Goal: Information Seeking & Learning: Learn about a topic

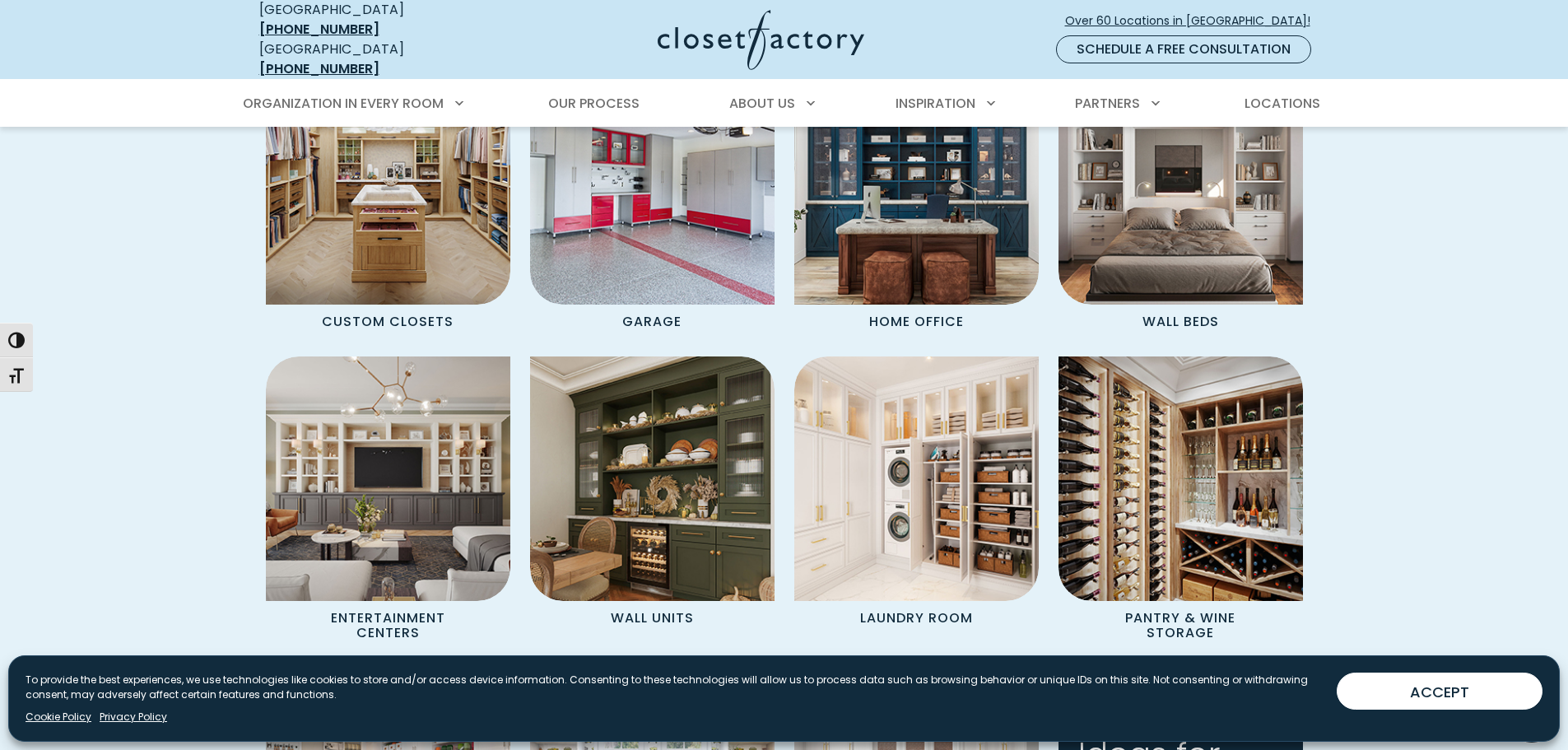
scroll to position [1481, 0]
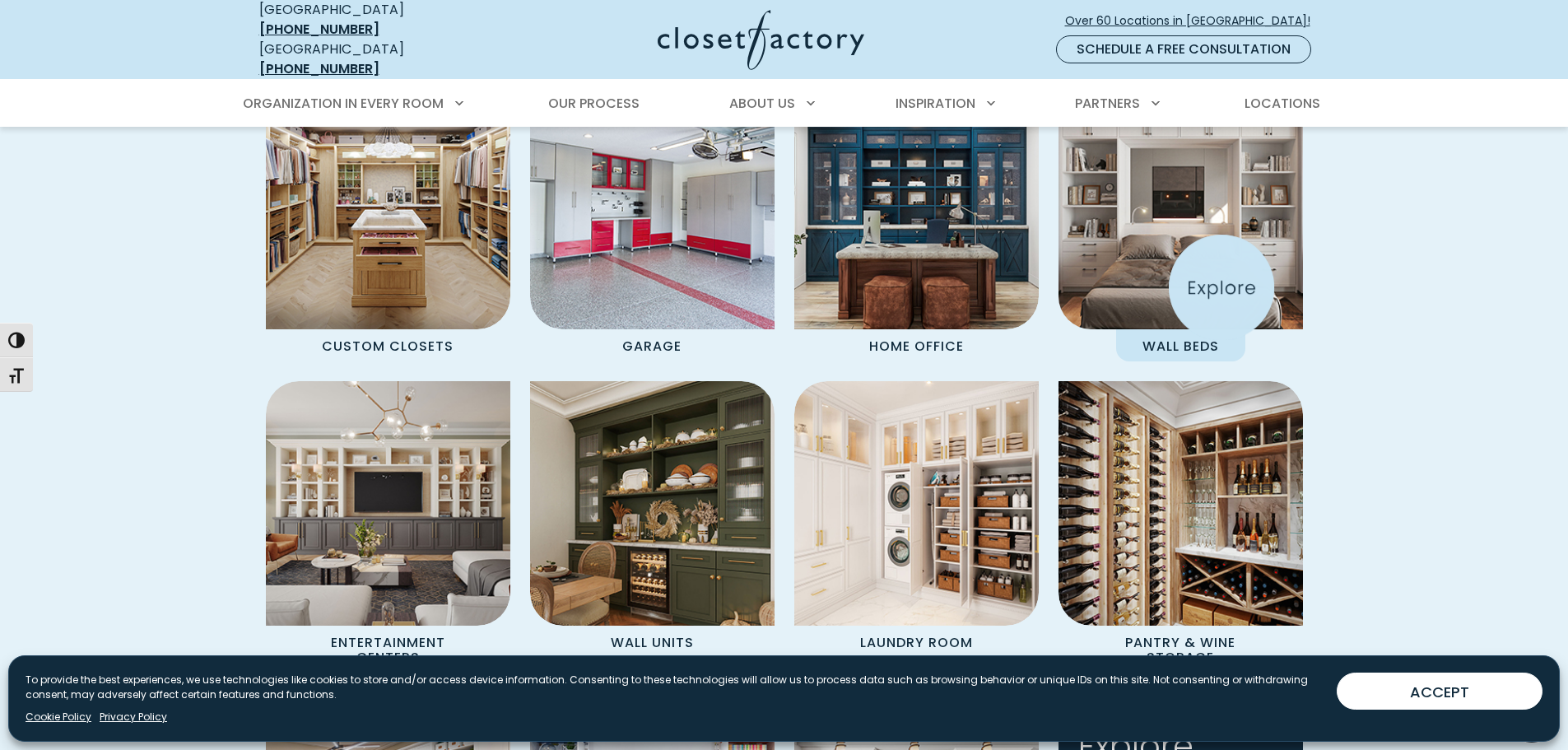
click at [1221, 287] on img "Spaces Grid" at bounding box center [1180, 207] width 269 height 269
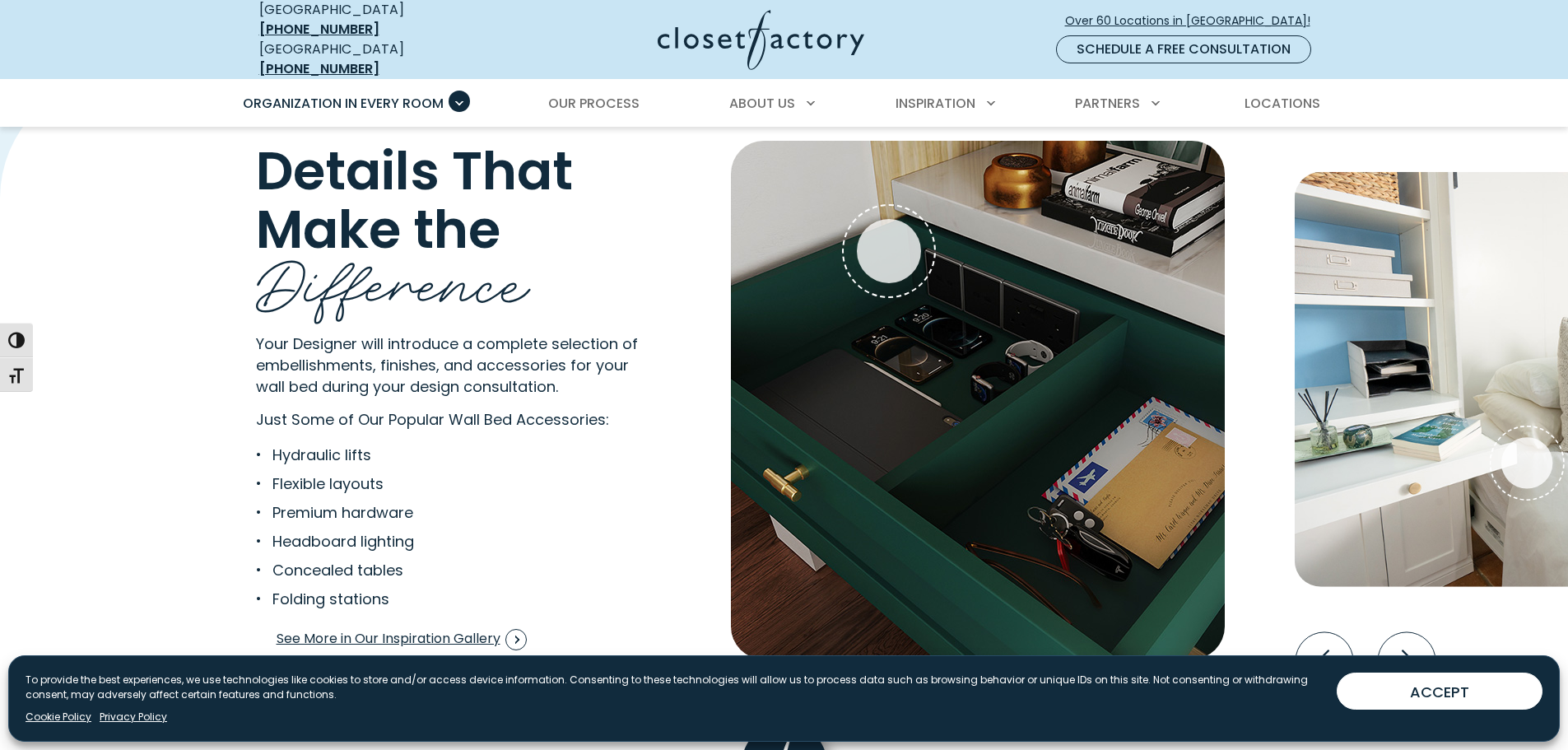
scroll to position [3210, 0]
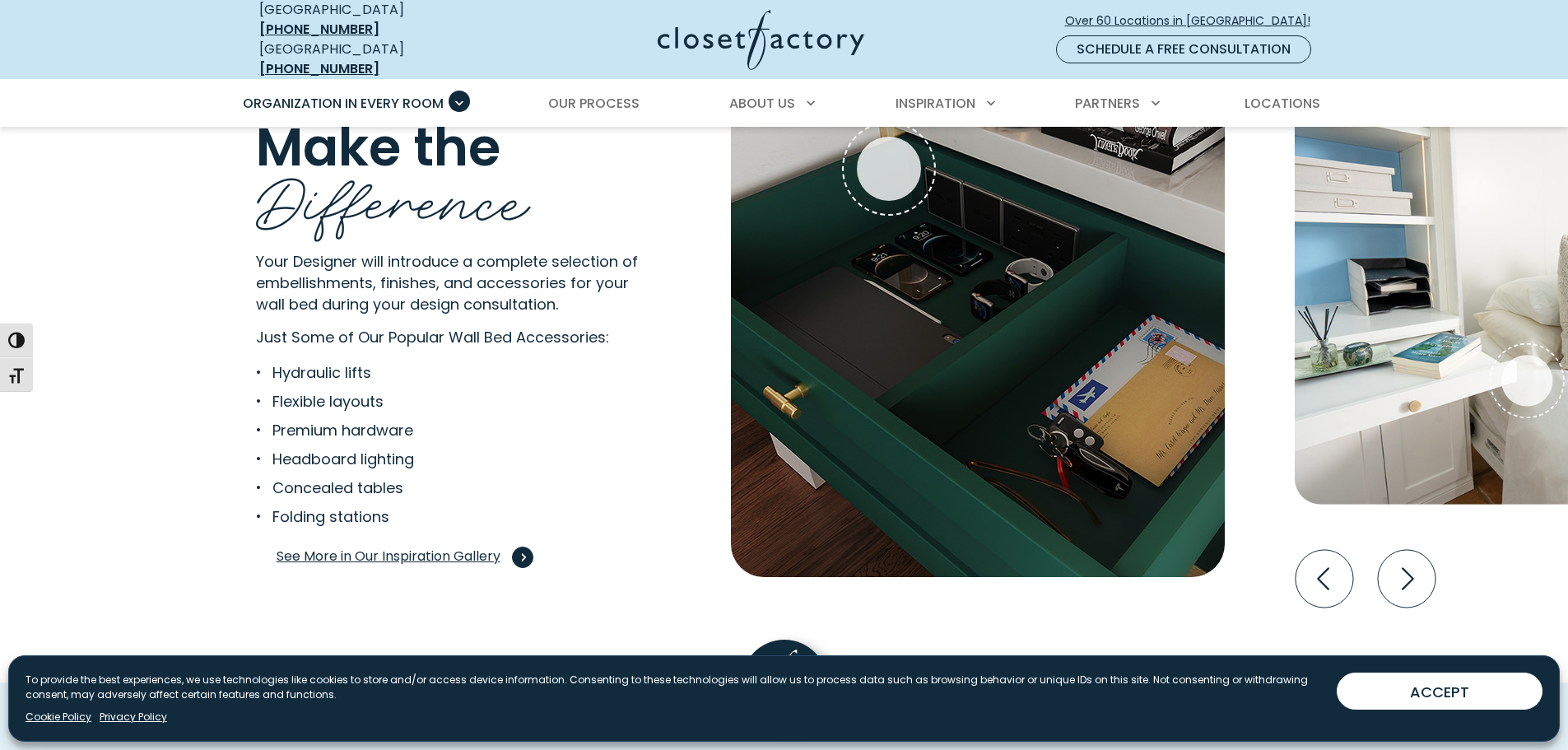
click at [524, 546] on span "Interactive Gallery" at bounding box center [523, 557] width 22 height 22
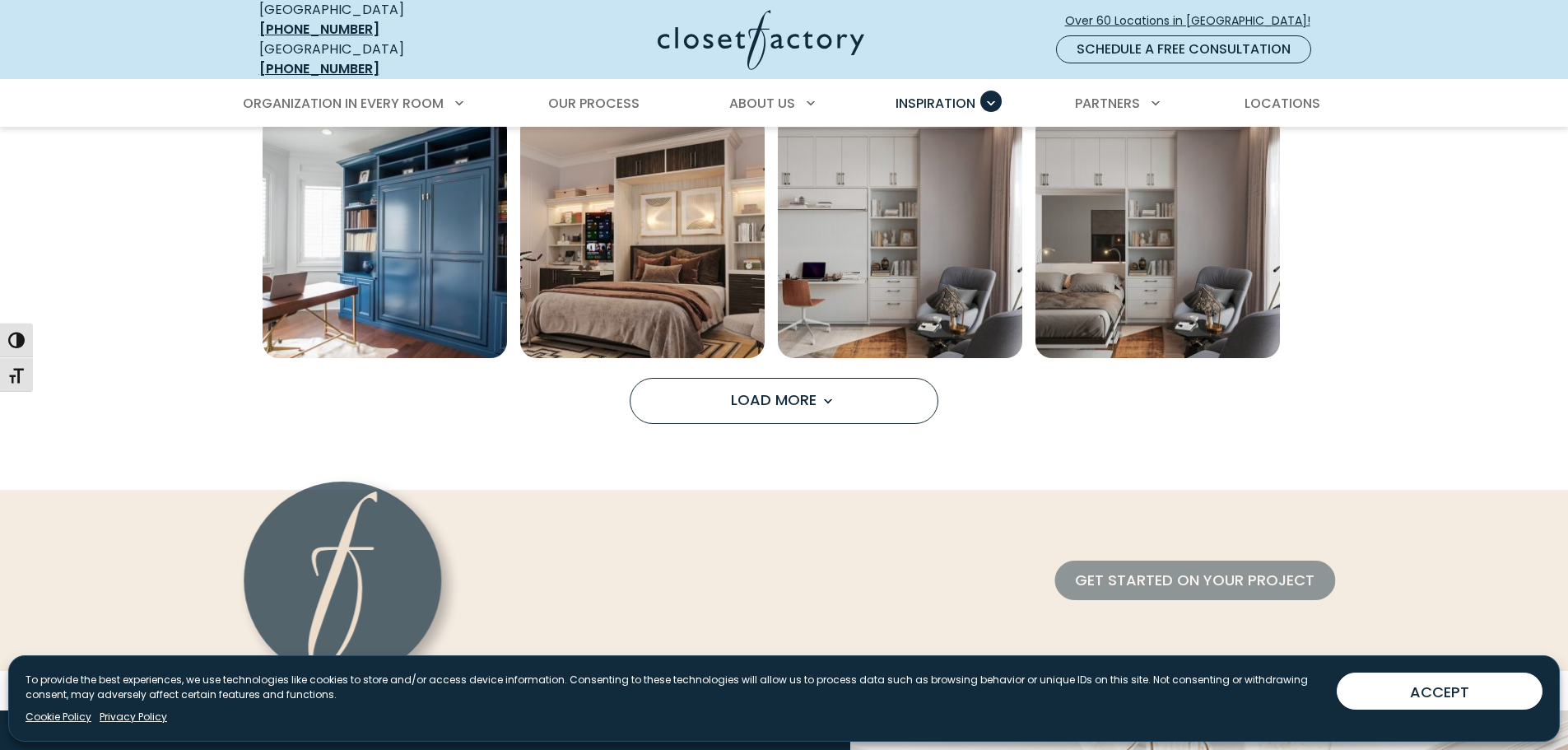
scroll to position [1399, 0]
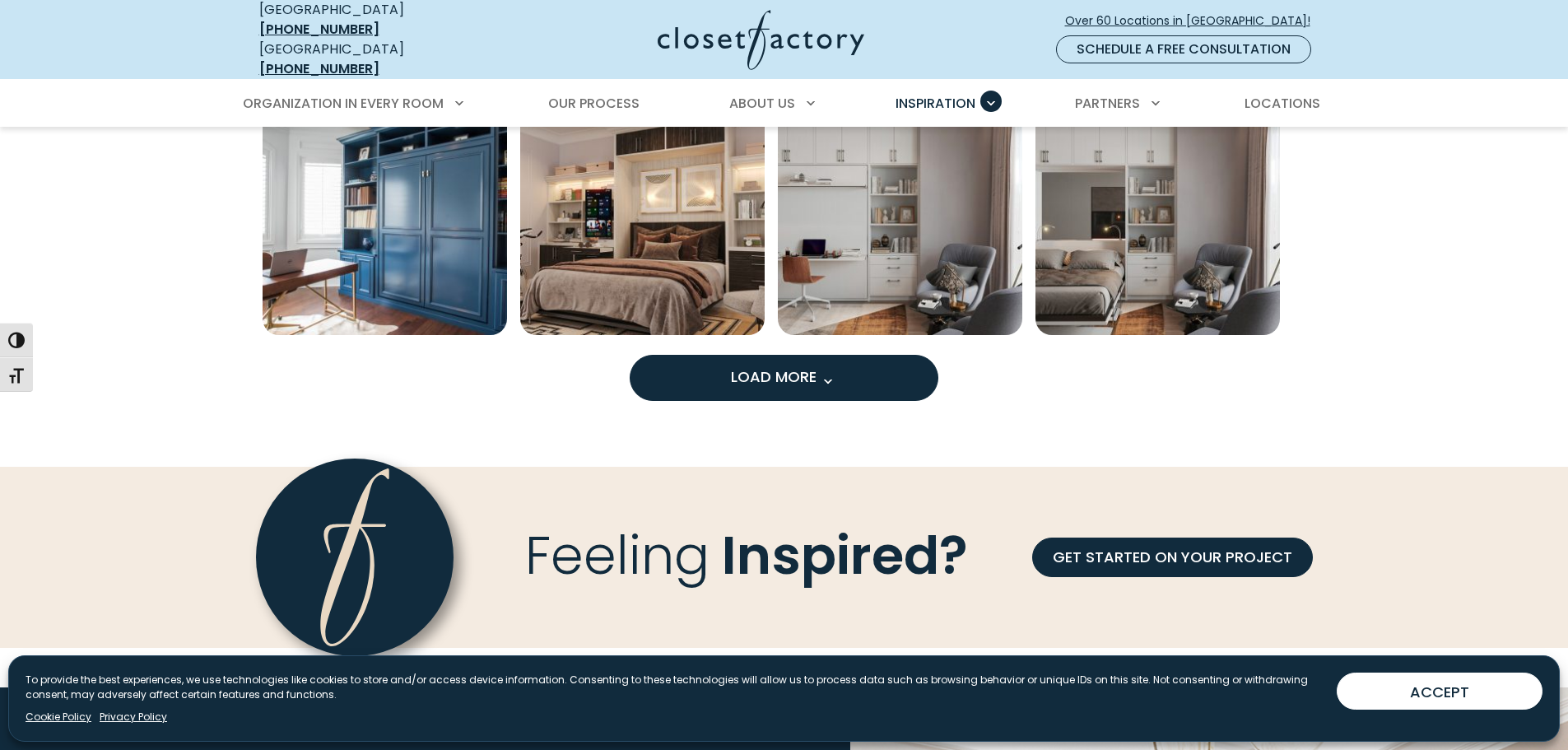
click at [830, 366] on span "Load More" at bounding box center [784, 376] width 107 height 21
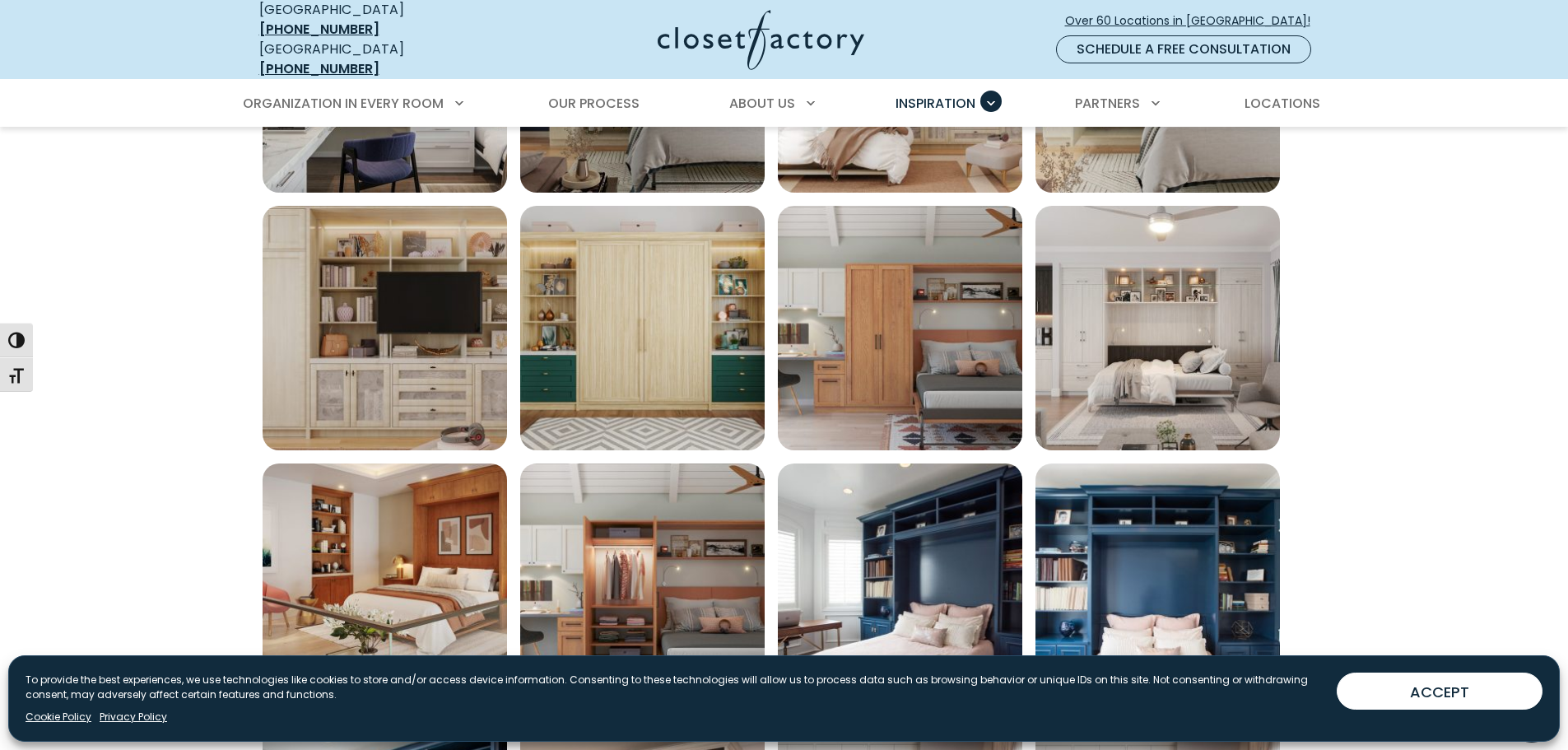
scroll to position [741, 0]
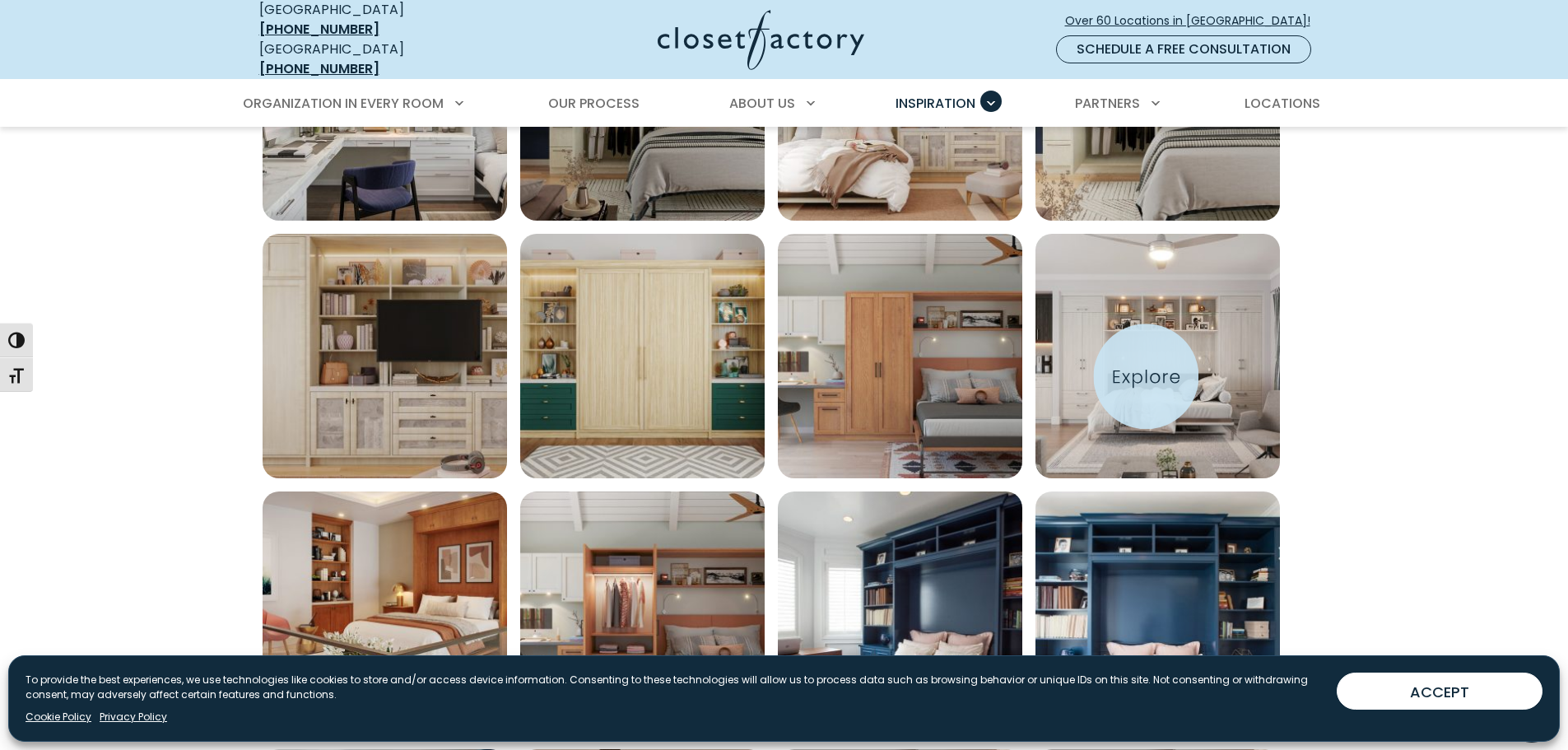
click at [1150, 366] on img "Open inspiration gallery to preview enlarged image" at bounding box center [1159, 356] width 245 height 245
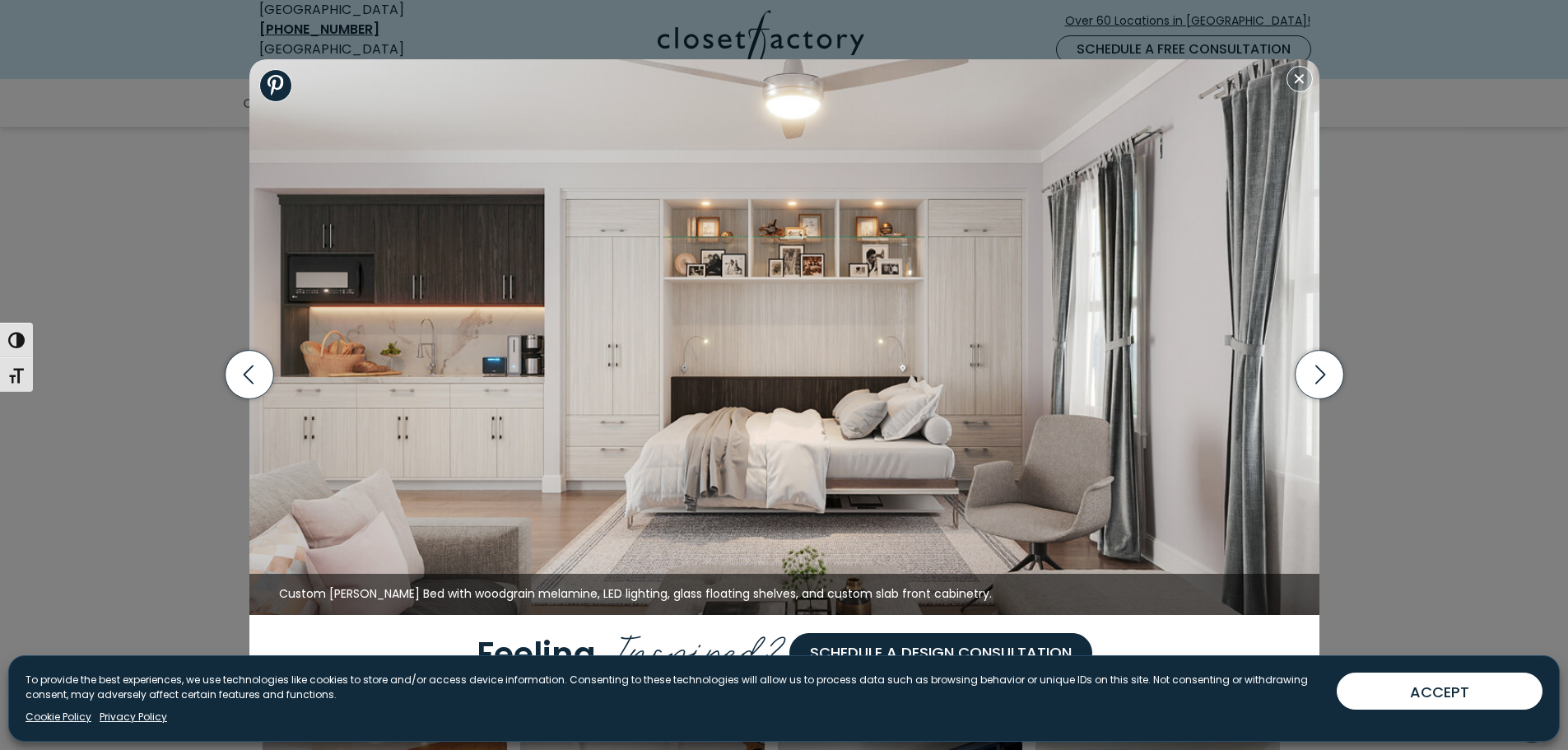
scroll to position [493, 0]
click at [245, 377] on icon "button" at bounding box center [249, 375] width 49 height 49
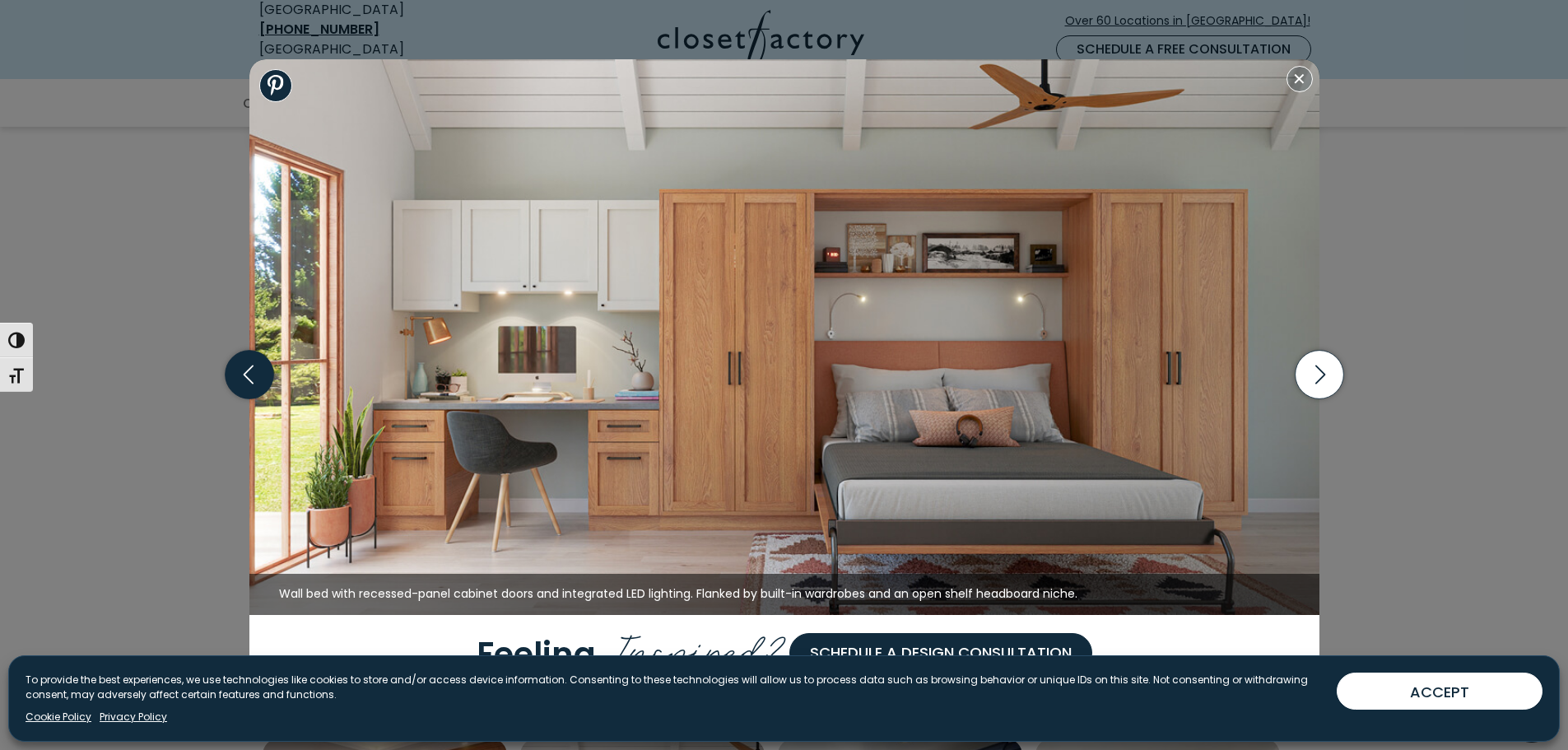
click at [245, 377] on icon "button" at bounding box center [249, 375] width 49 height 49
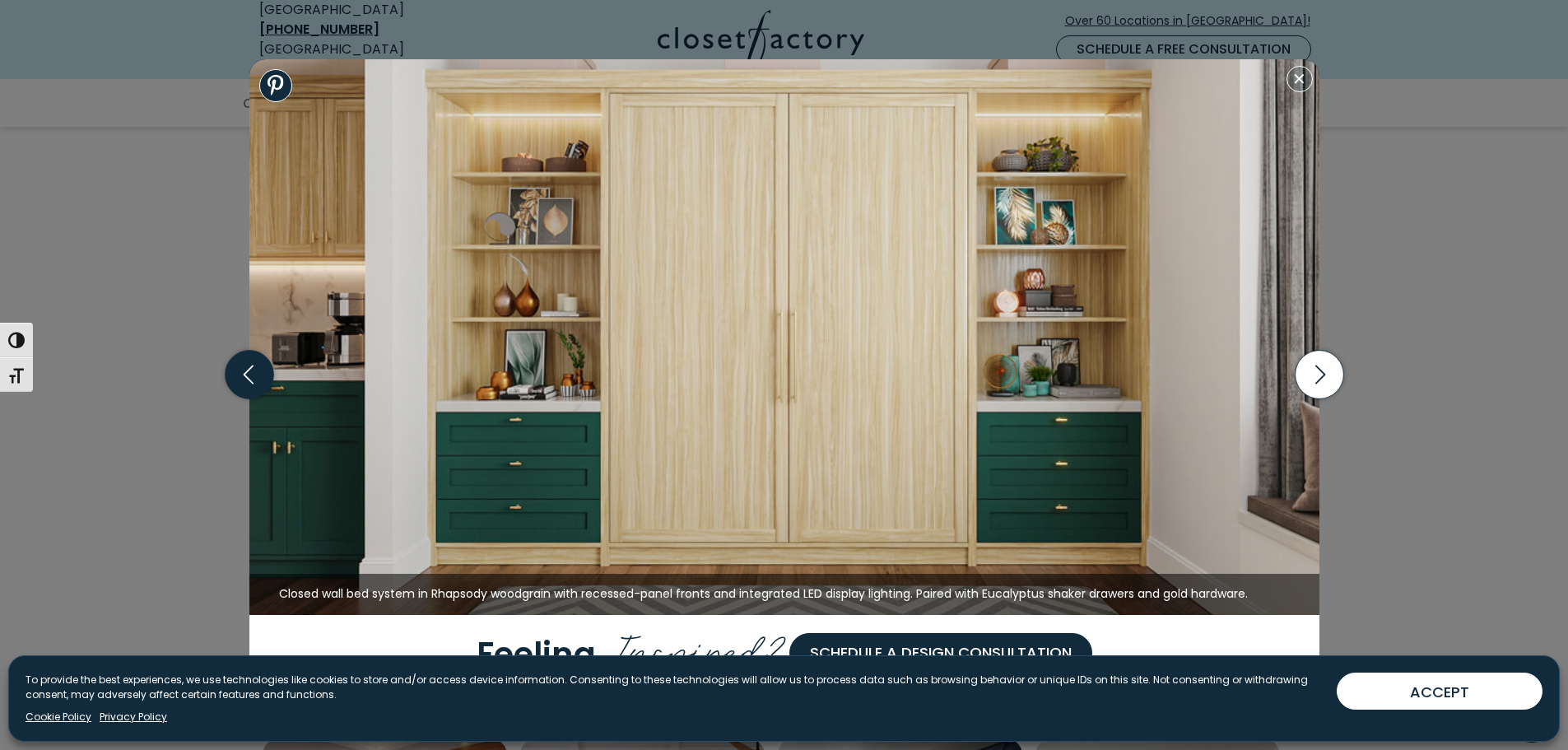
click at [245, 377] on icon "button" at bounding box center [249, 375] width 49 height 49
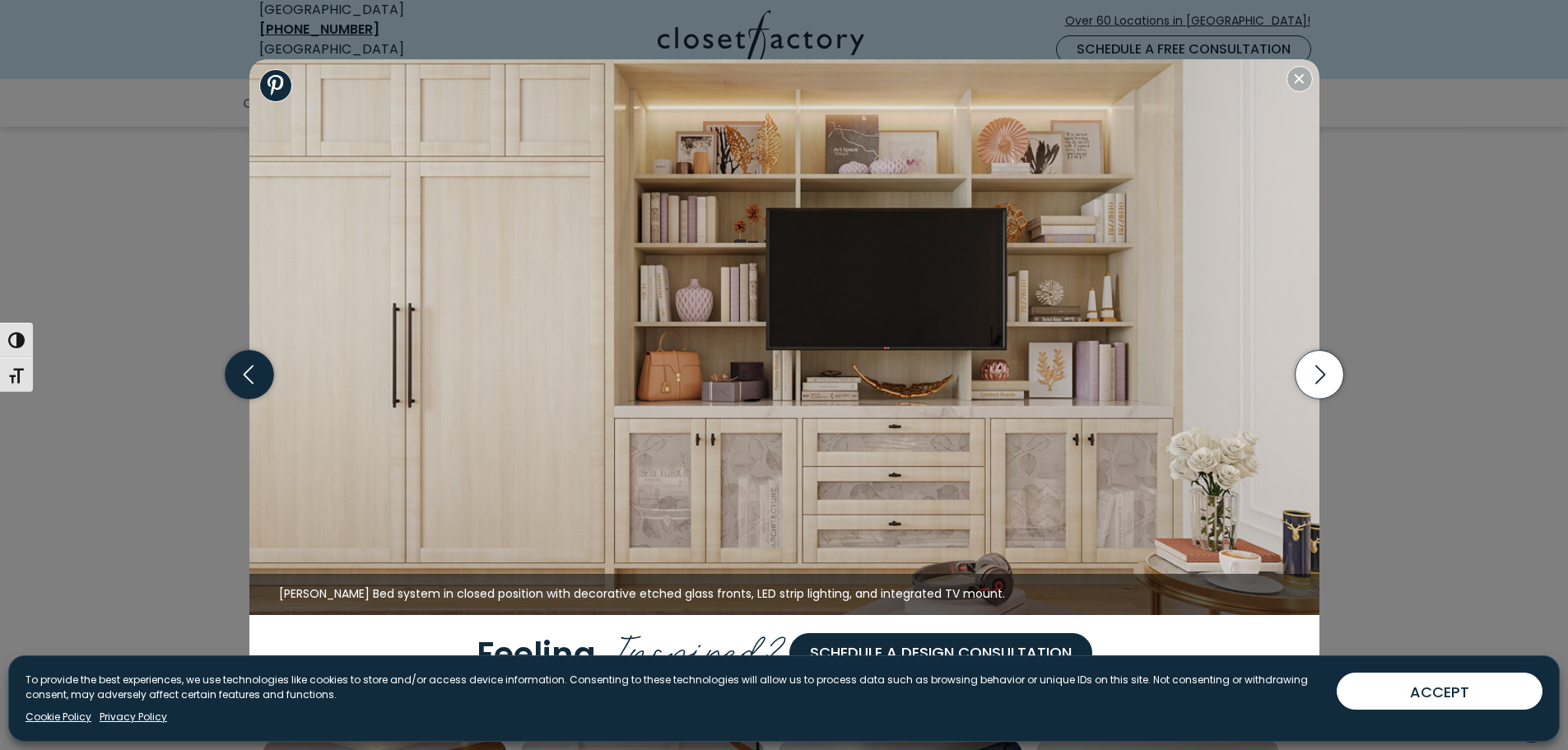
click at [245, 377] on icon "button" at bounding box center [249, 375] width 49 height 49
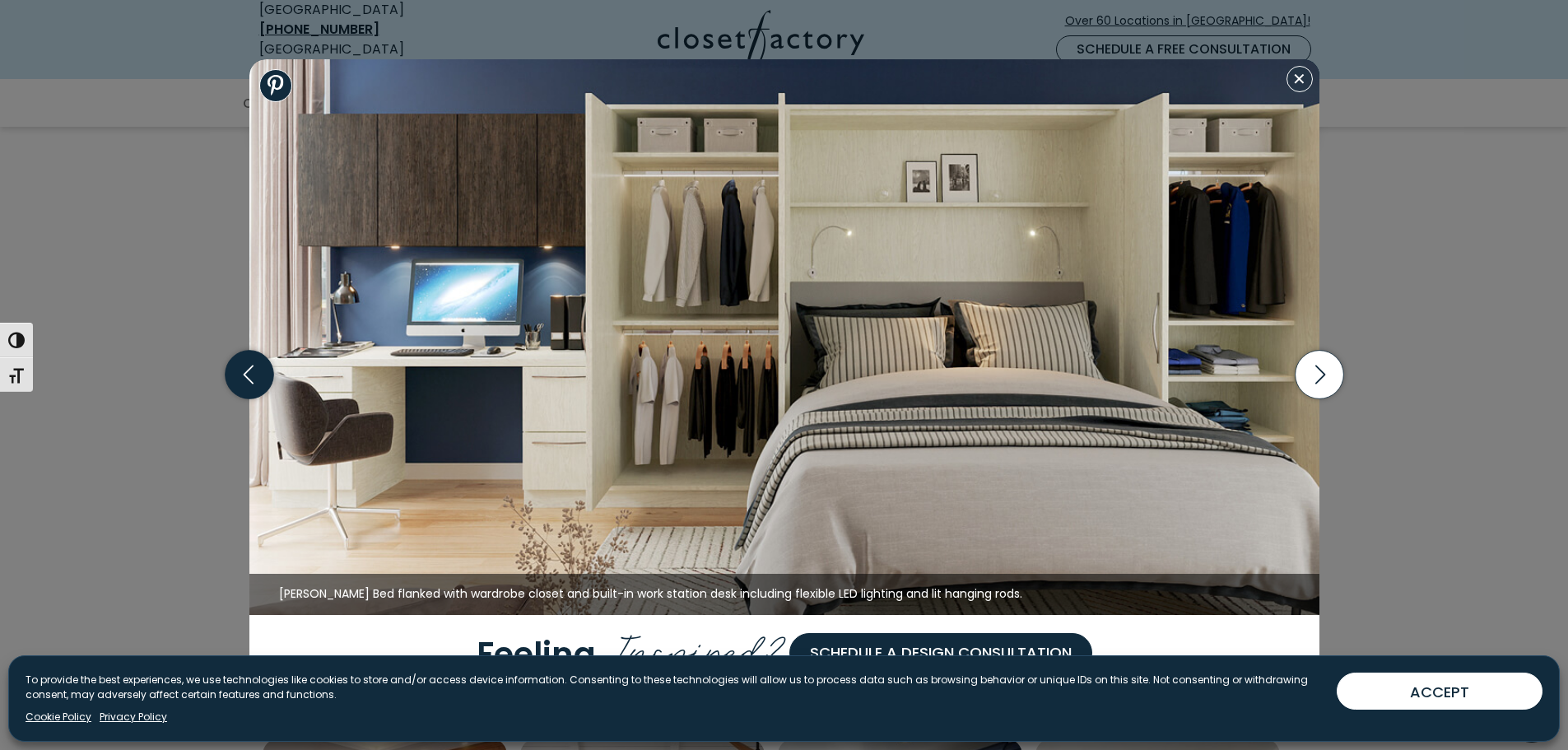
click at [245, 377] on icon "button" at bounding box center [249, 375] width 49 height 49
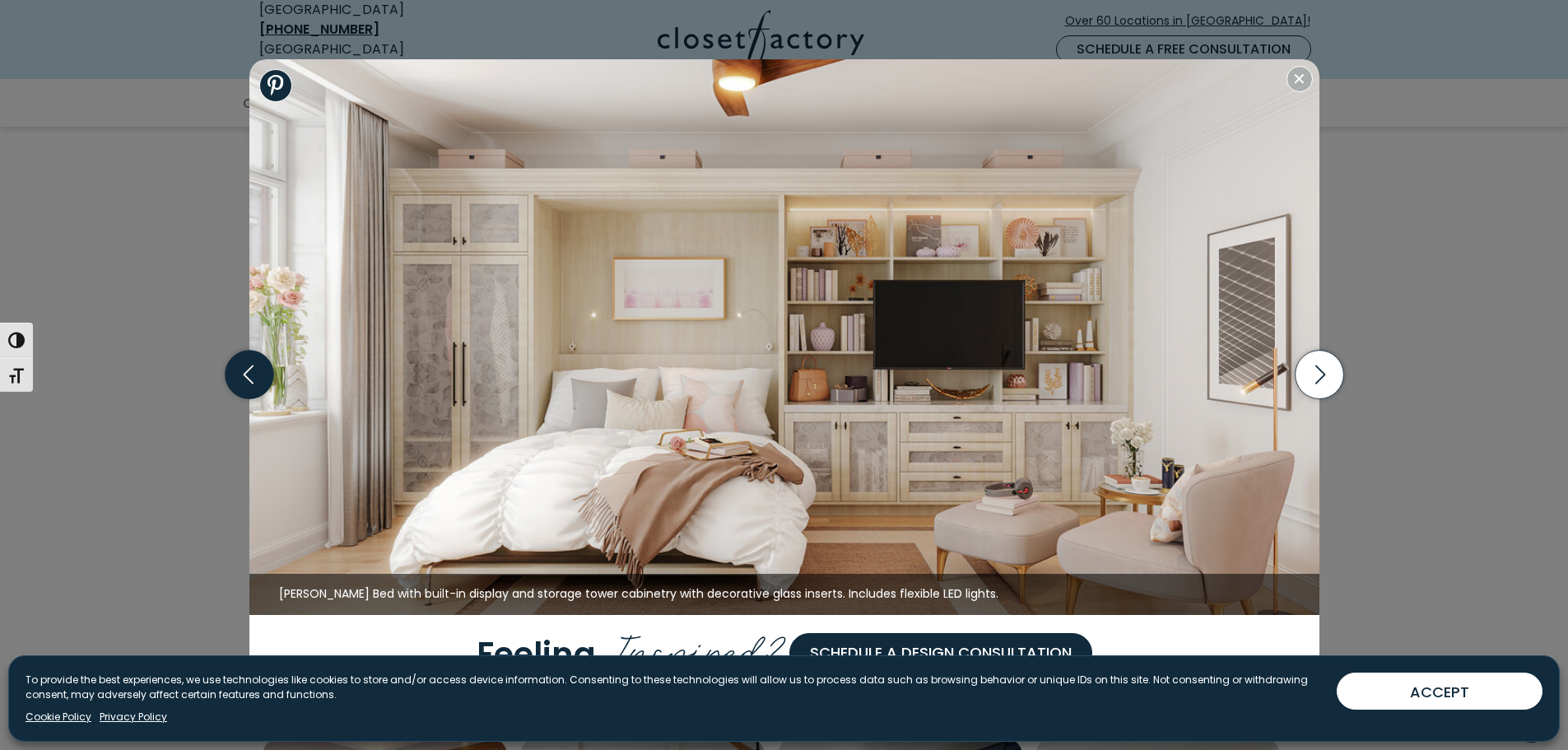
click at [245, 377] on icon "button" at bounding box center [249, 375] width 49 height 49
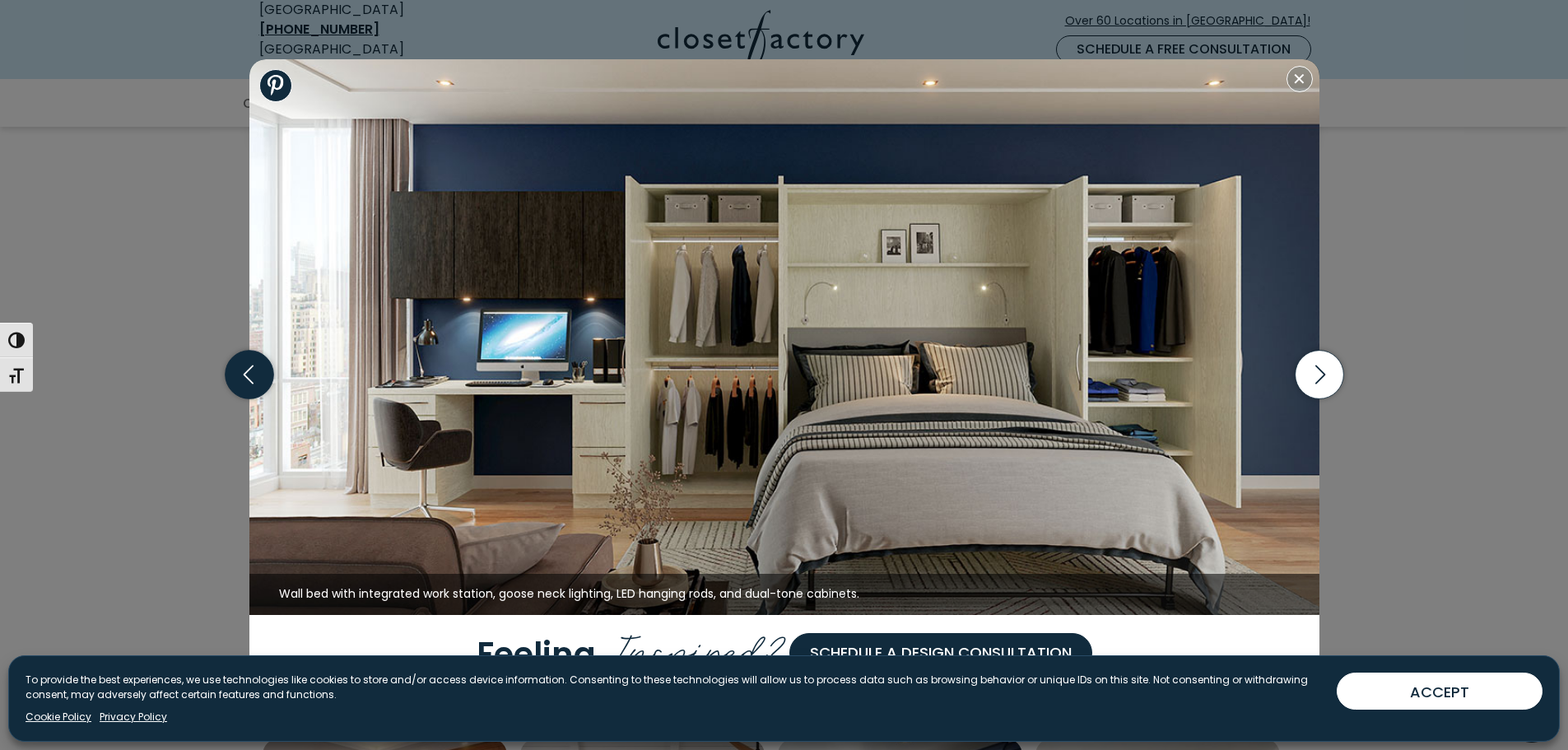
click at [245, 377] on icon "button" at bounding box center [249, 375] width 49 height 49
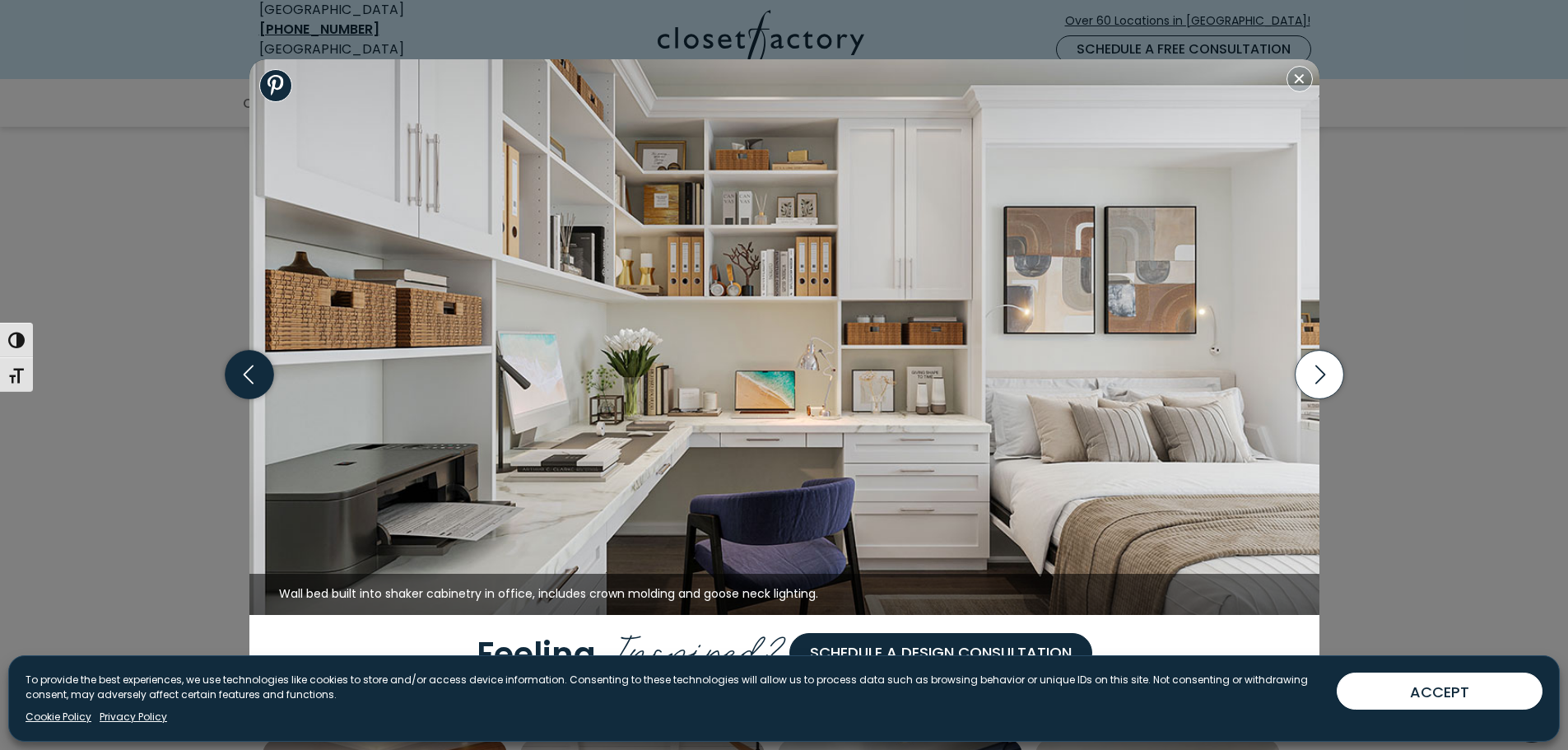
click at [246, 377] on icon "button" at bounding box center [248, 374] width 10 height 19
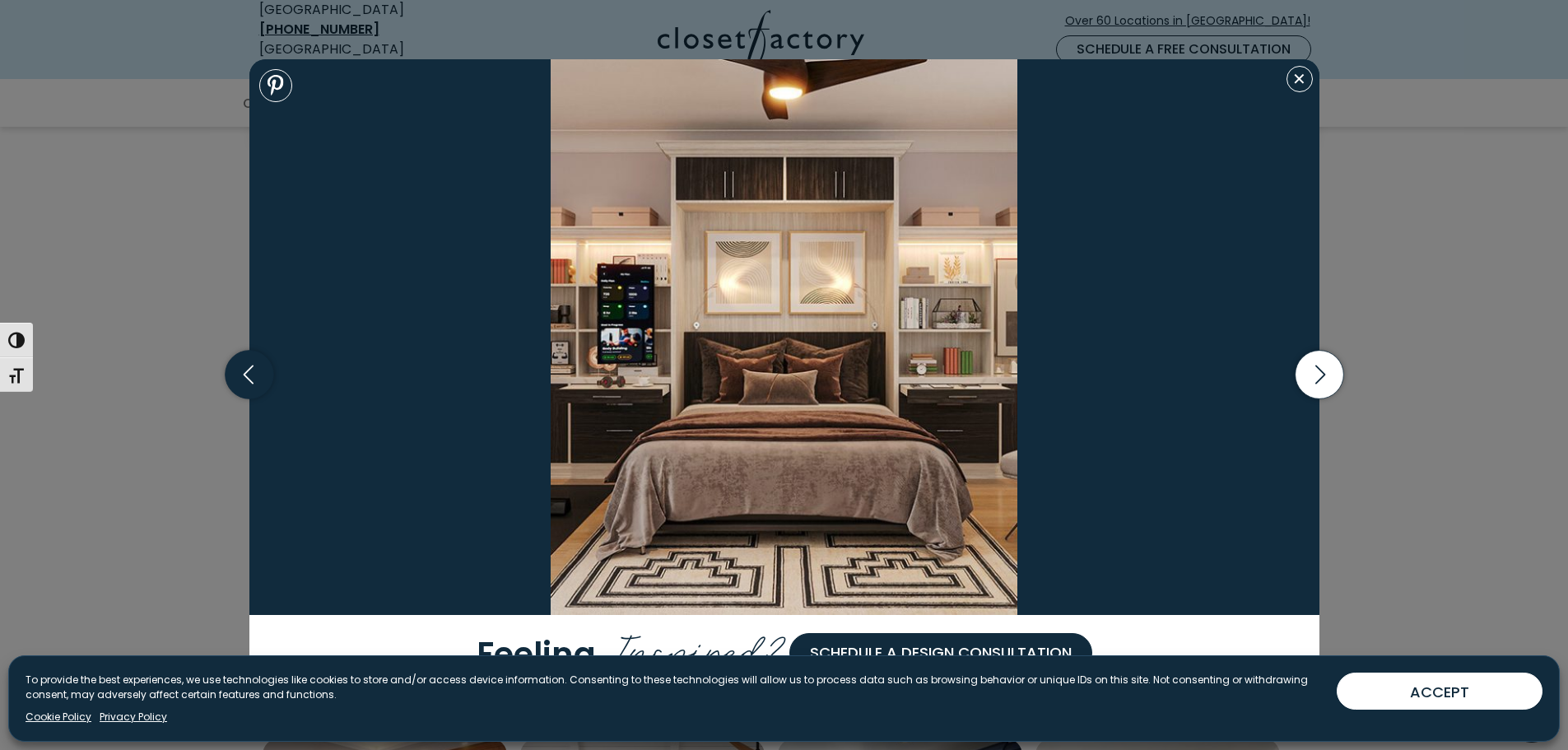
click at [246, 377] on icon "button" at bounding box center [248, 374] width 10 height 19
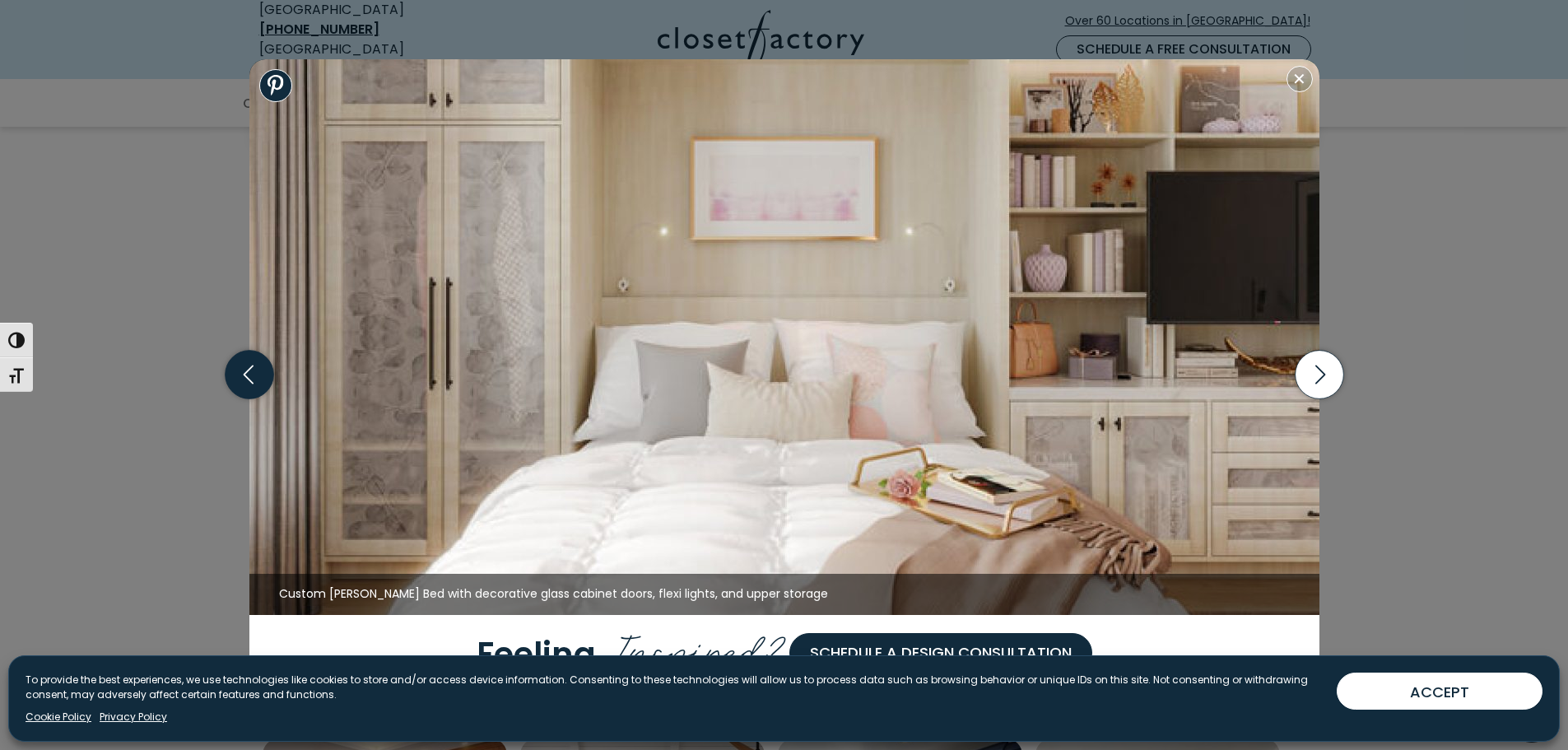
click at [246, 377] on icon "button" at bounding box center [248, 374] width 10 height 19
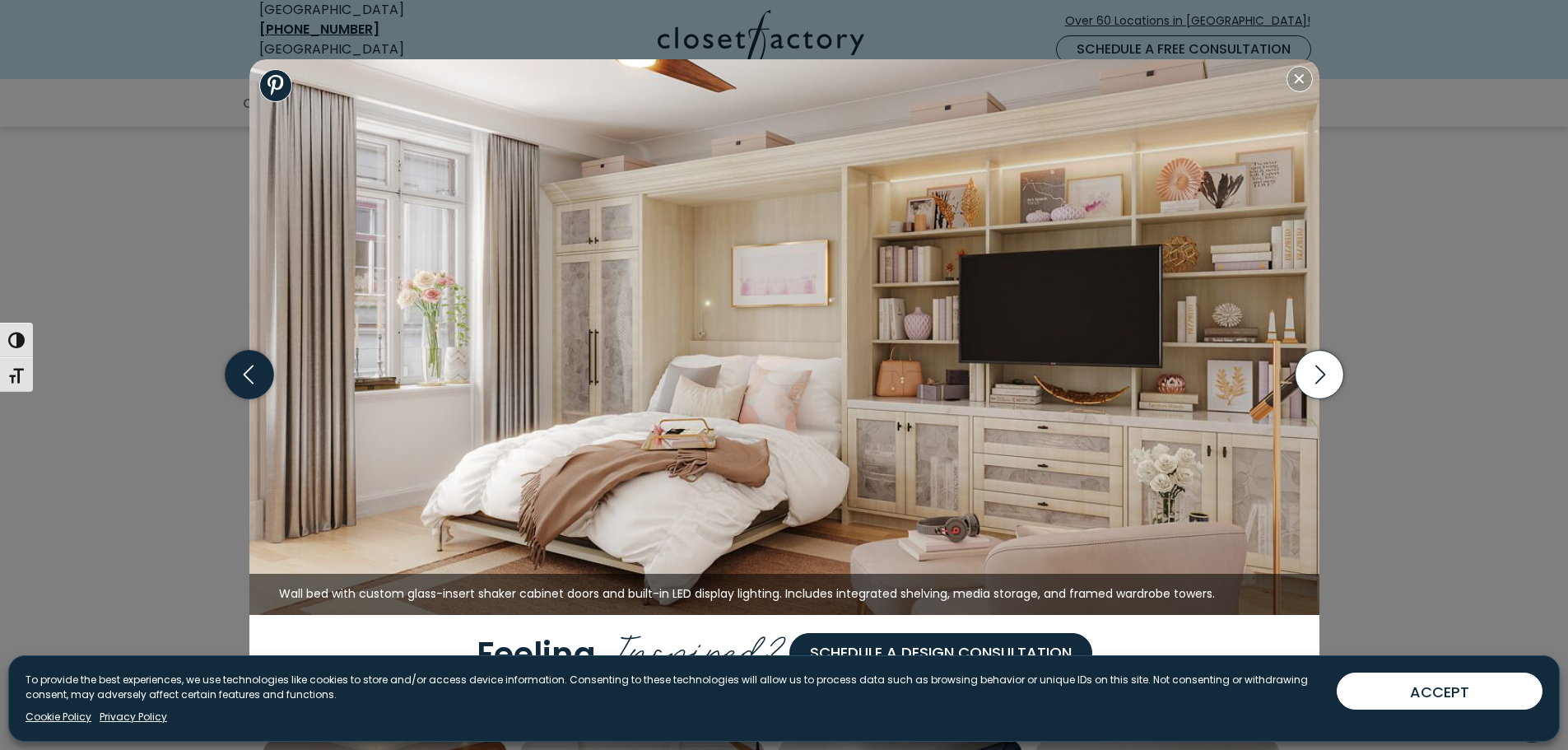
click at [246, 377] on icon "button" at bounding box center [248, 374] width 10 height 19
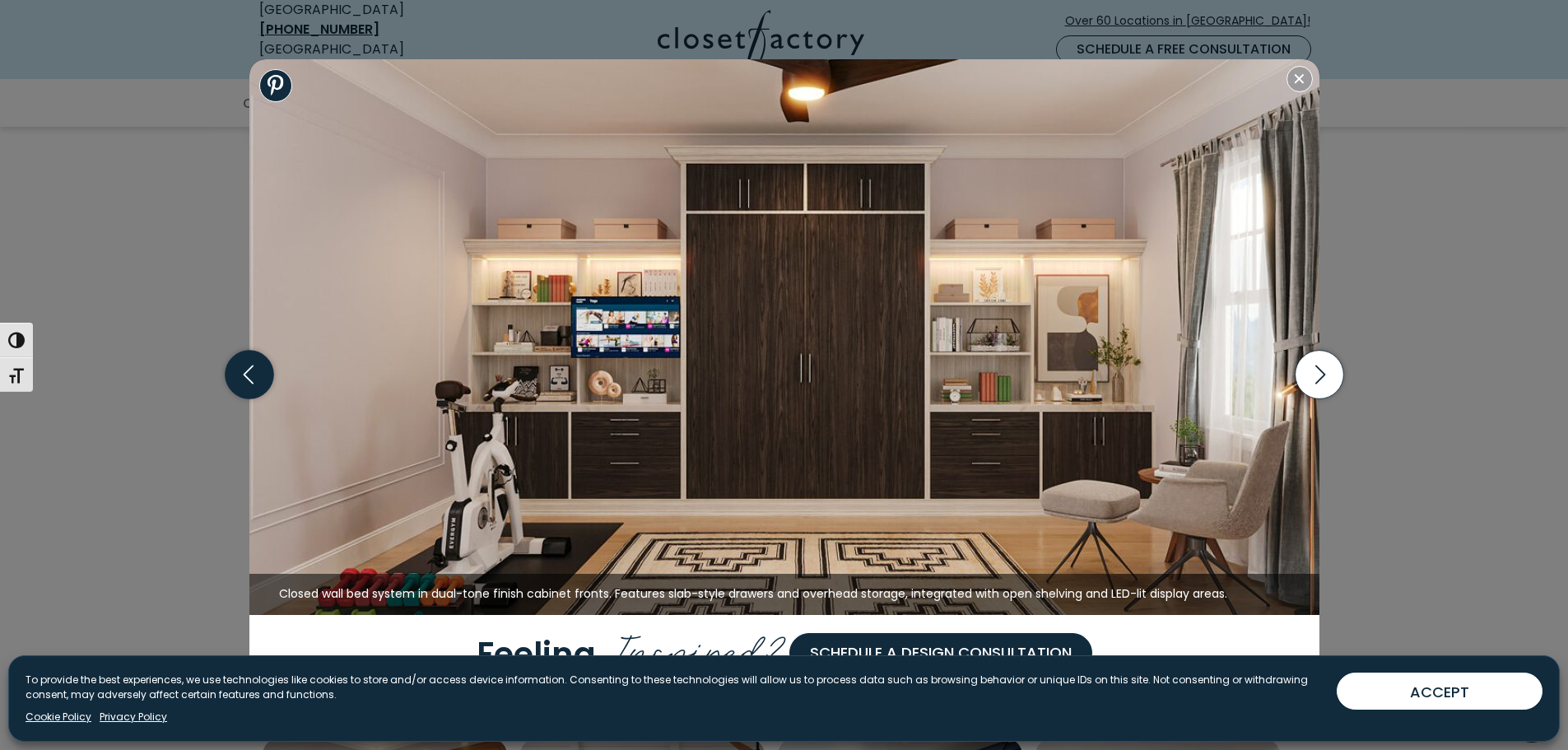
click at [251, 384] on icon "button" at bounding box center [249, 375] width 49 height 49
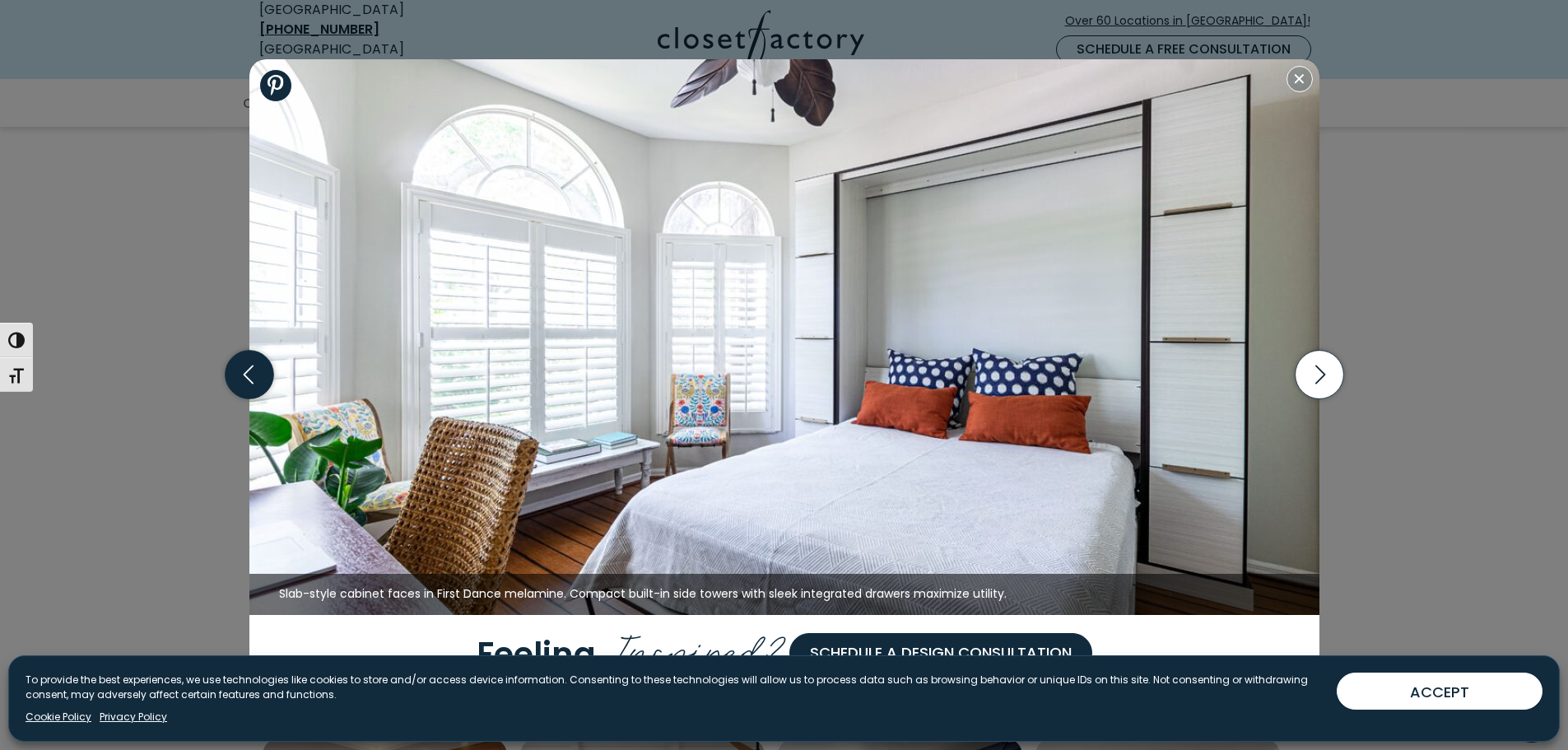
click at [251, 384] on icon "button" at bounding box center [249, 375] width 49 height 49
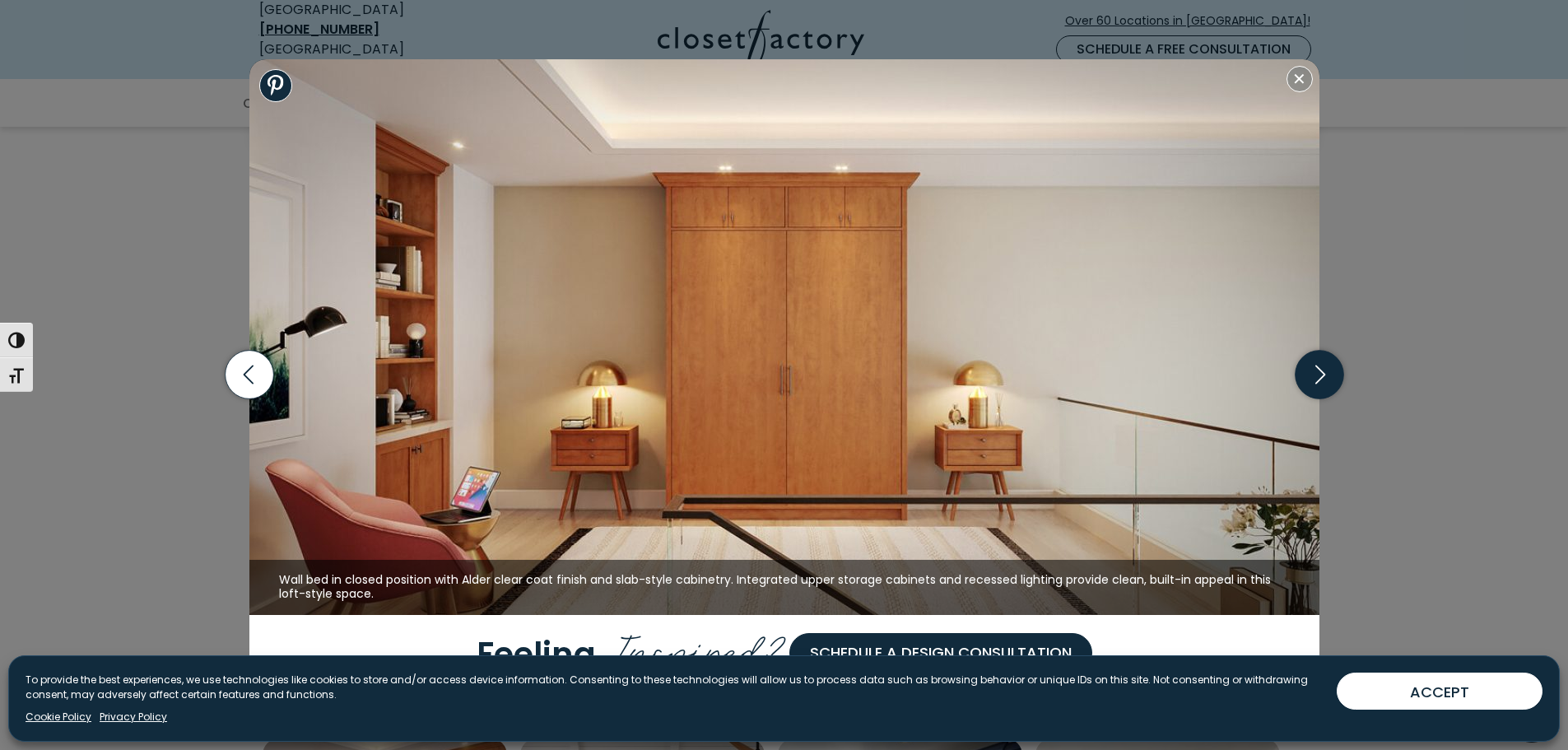
click at [1318, 366] on icon "button" at bounding box center [1319, 375] width 49 height 49
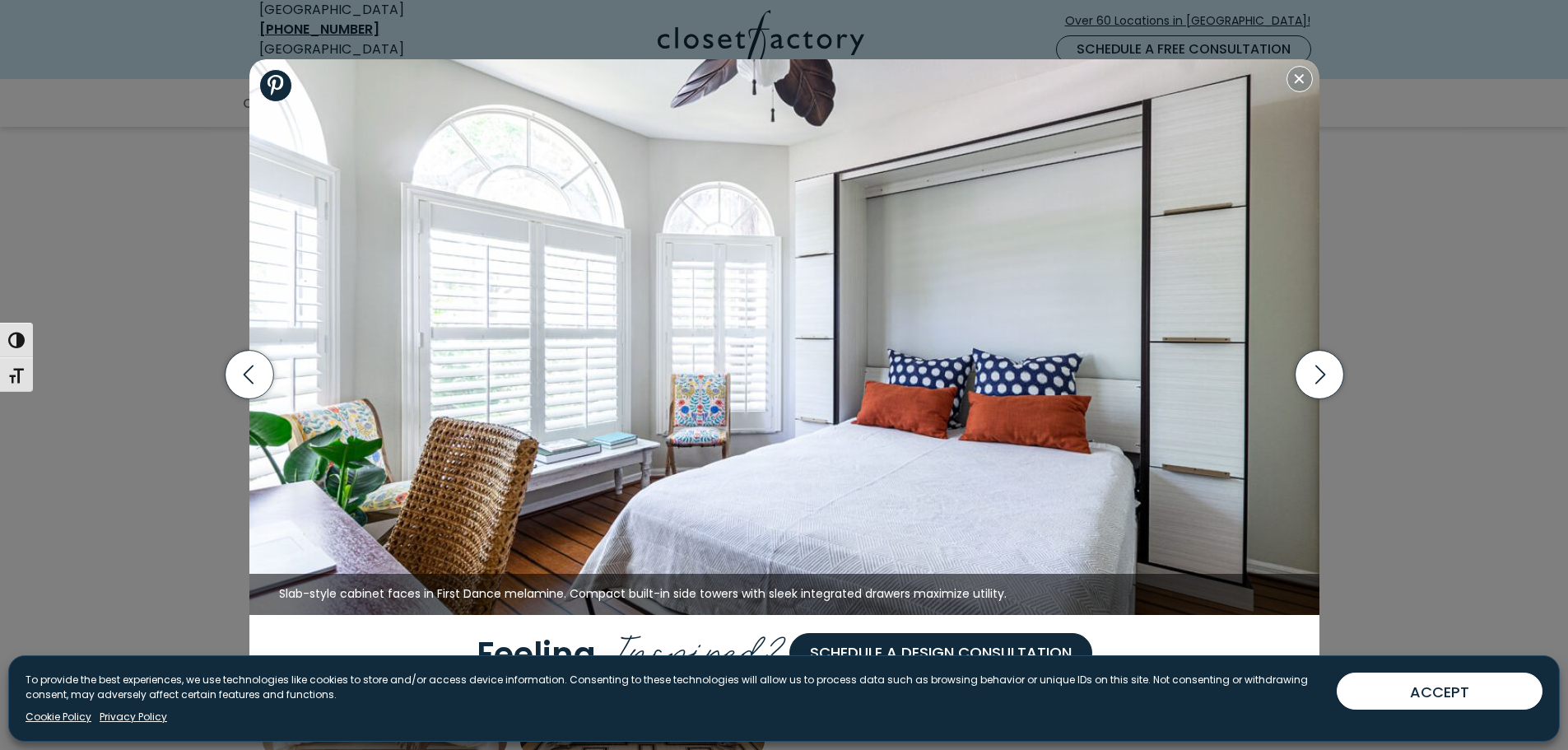
scroll to position [2340, 0]
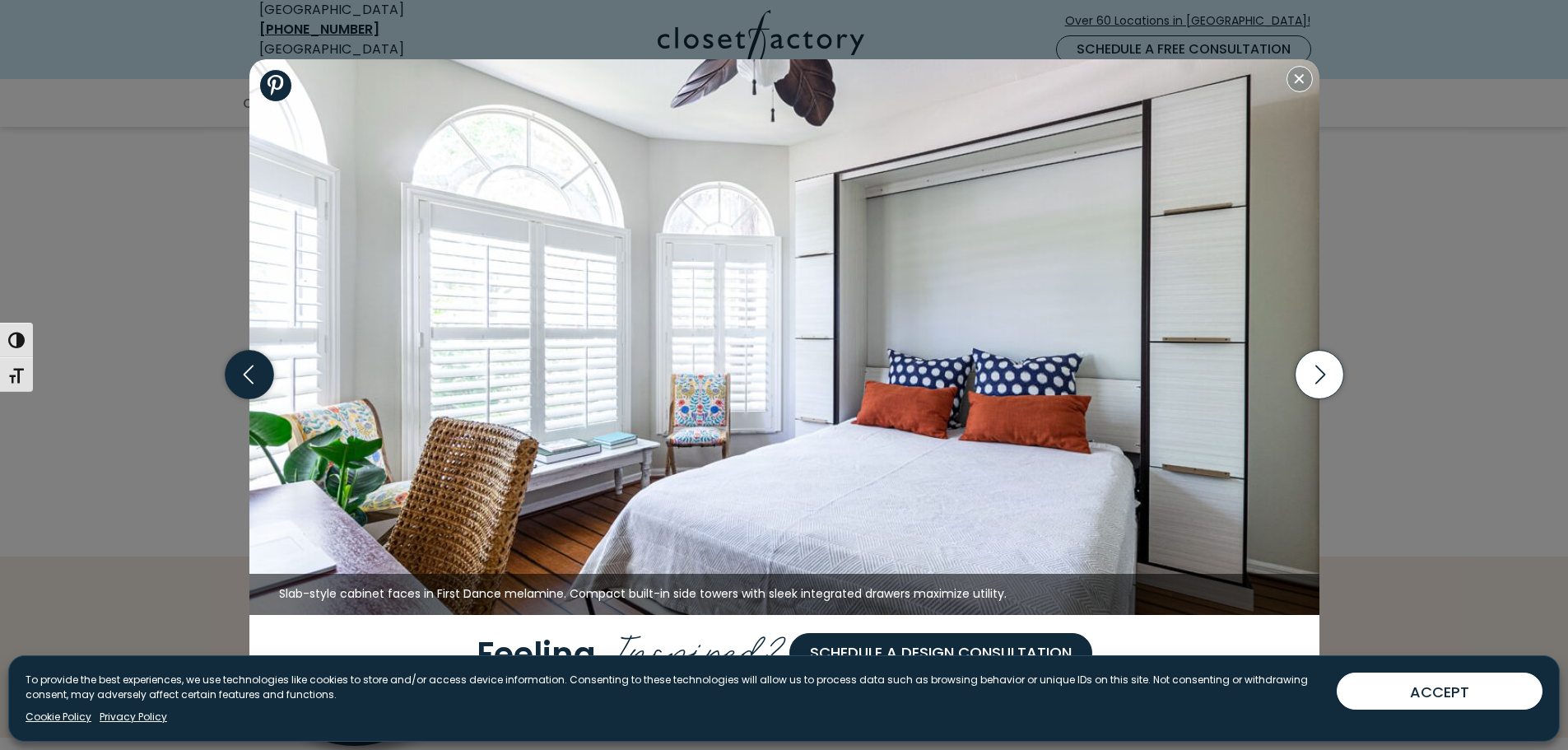
click at [246, 372] on icon "button" at bounding box center [249, 375] width 49 height 49
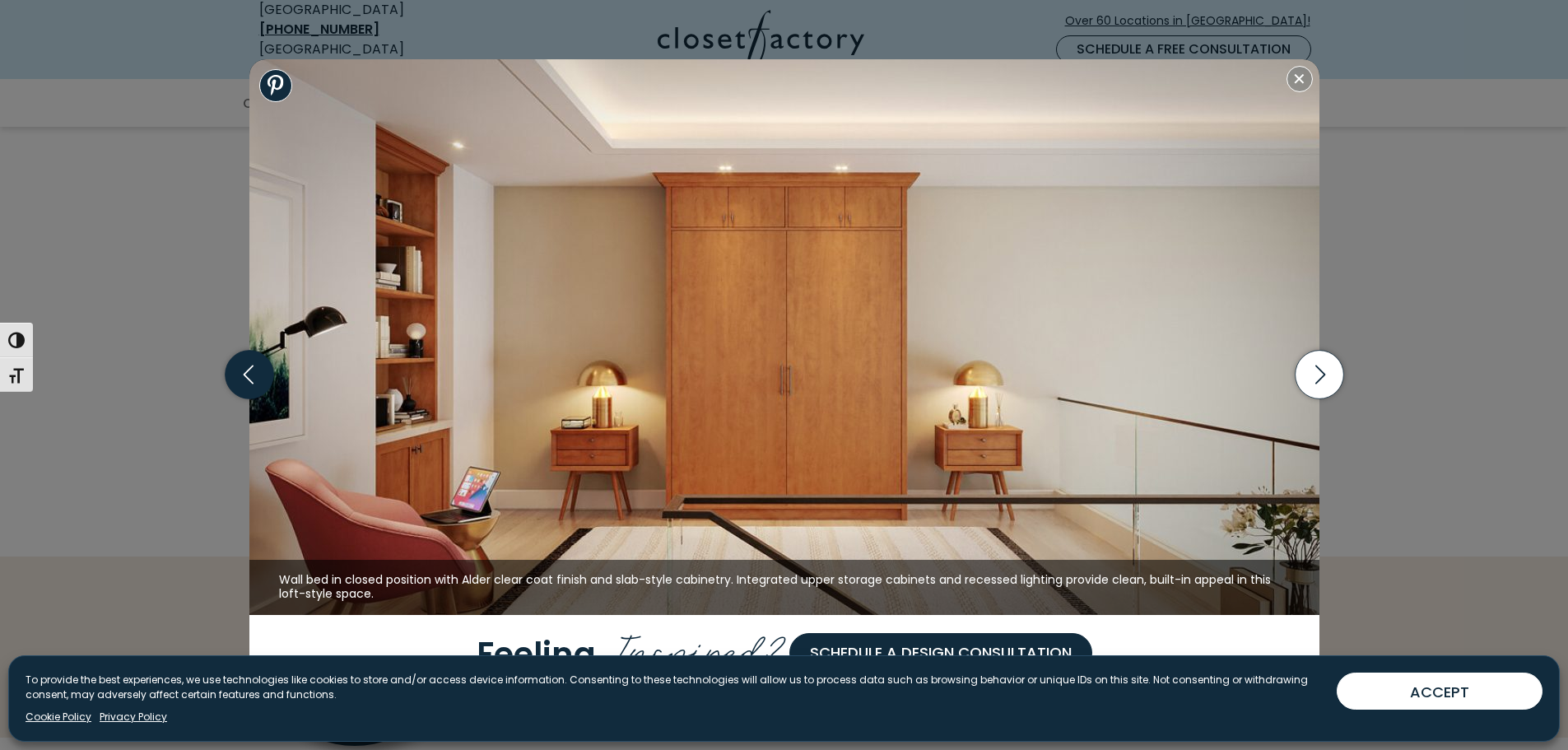
click at [253, 385] on icon "button" at bounding box center [249, 375] width 49 height 49
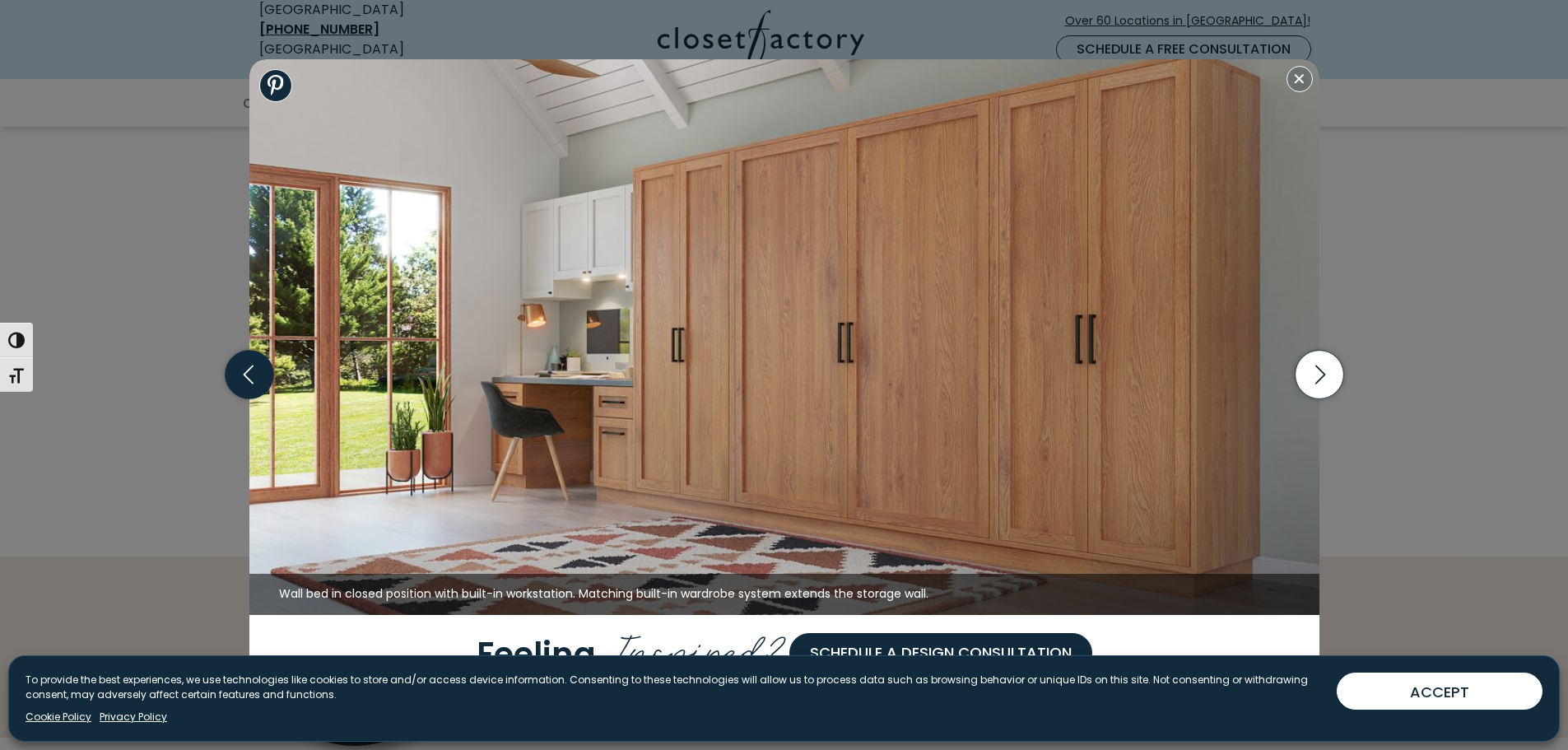
click at [253, 385] on icon "button" at bounding box center [249, 375] width 49 height 49
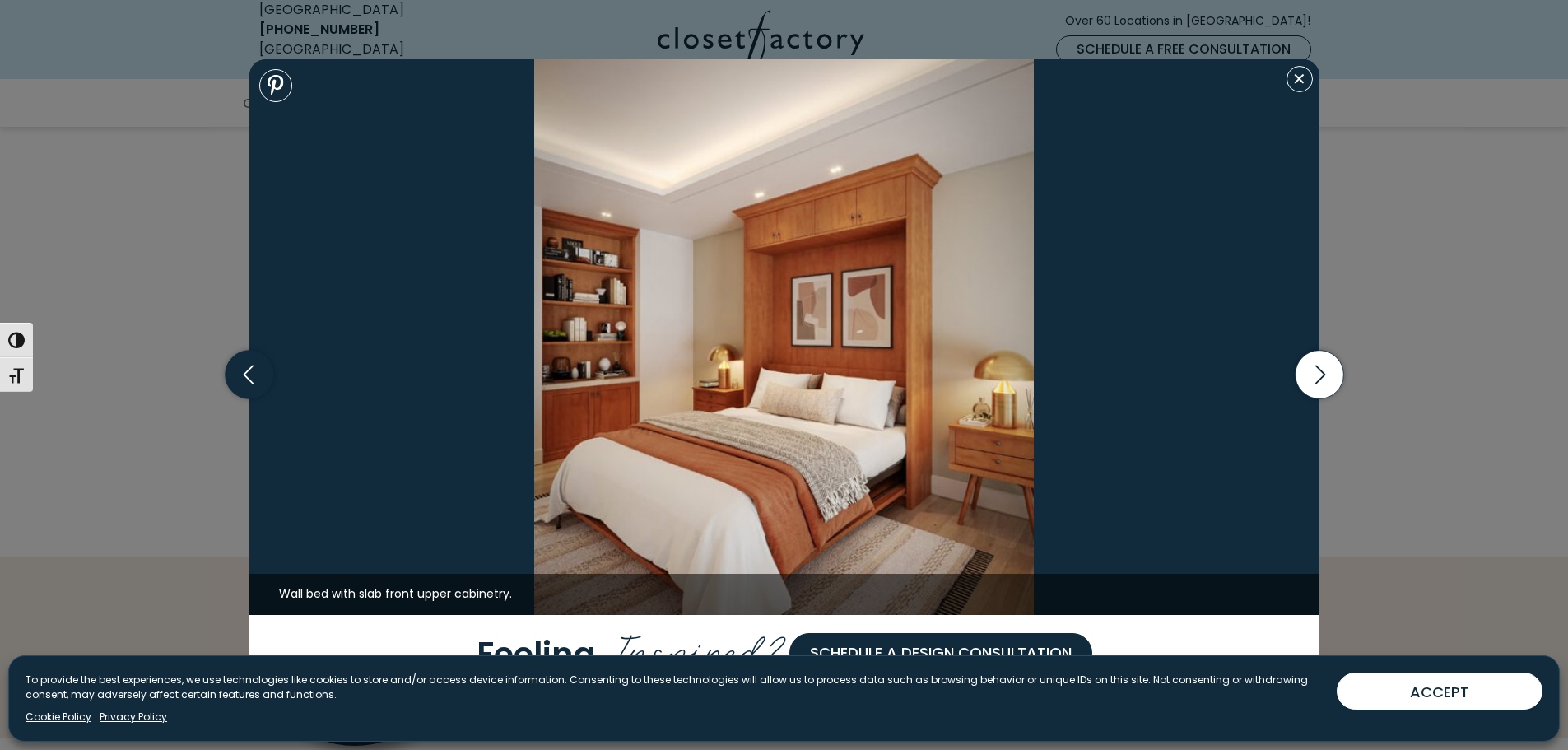
click at [253, 385] on icon "button" at bounding box center [249, 375] width 49 height 49
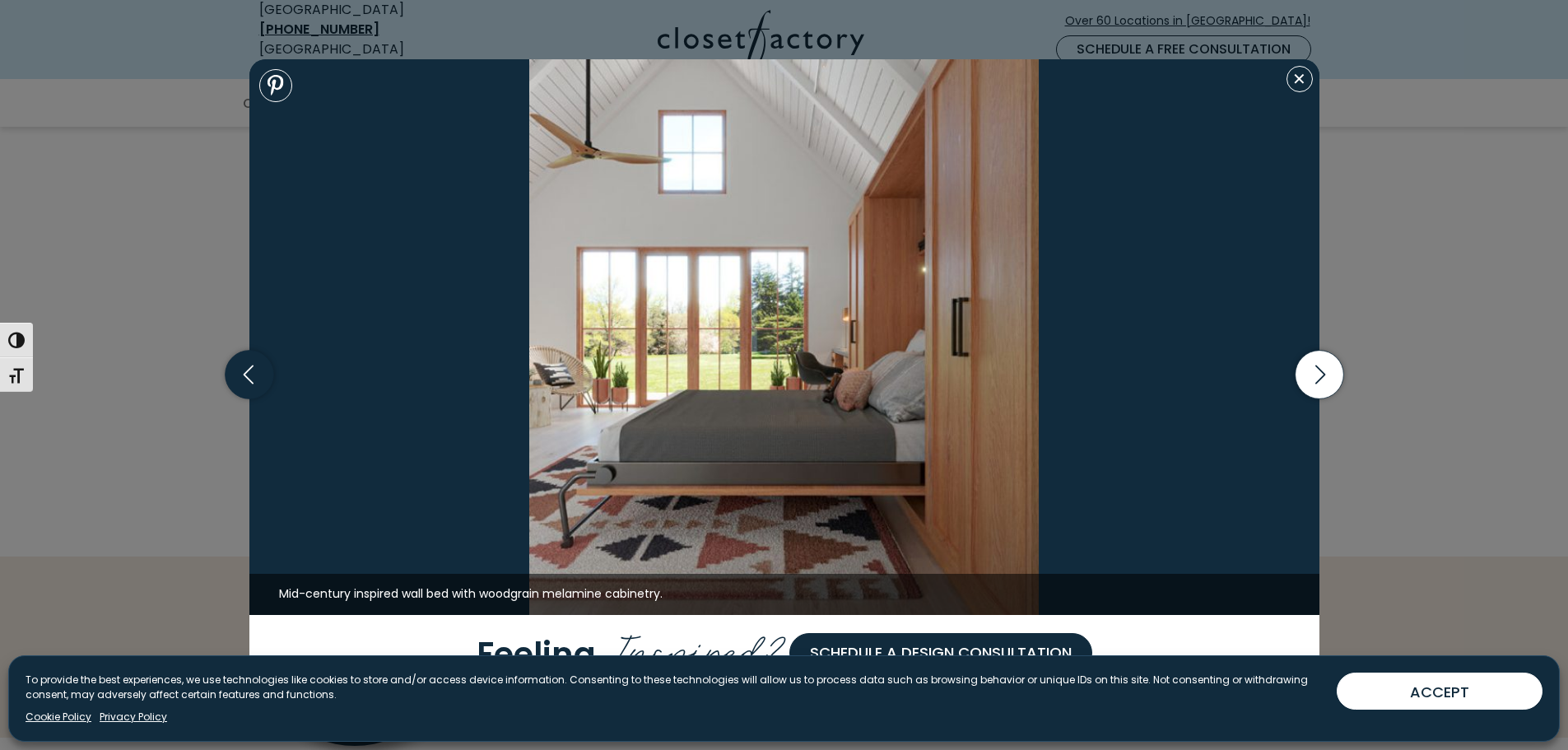
click at [253, 385] on icon "button" at bounding box center [249, 375] width 49 height 49
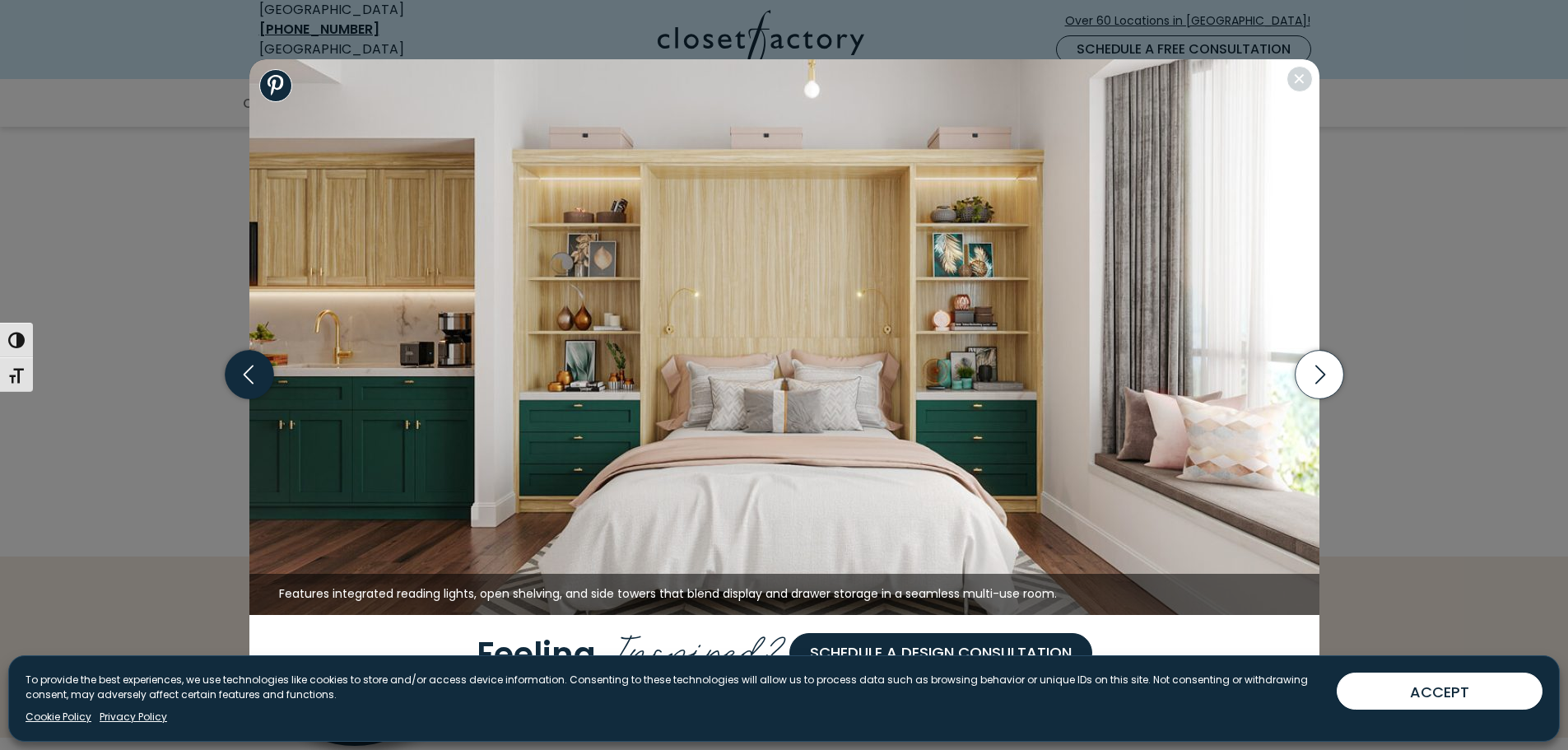
click at [253, 385] on icon "button" at bounding box center [249, 375] width 49 height 49
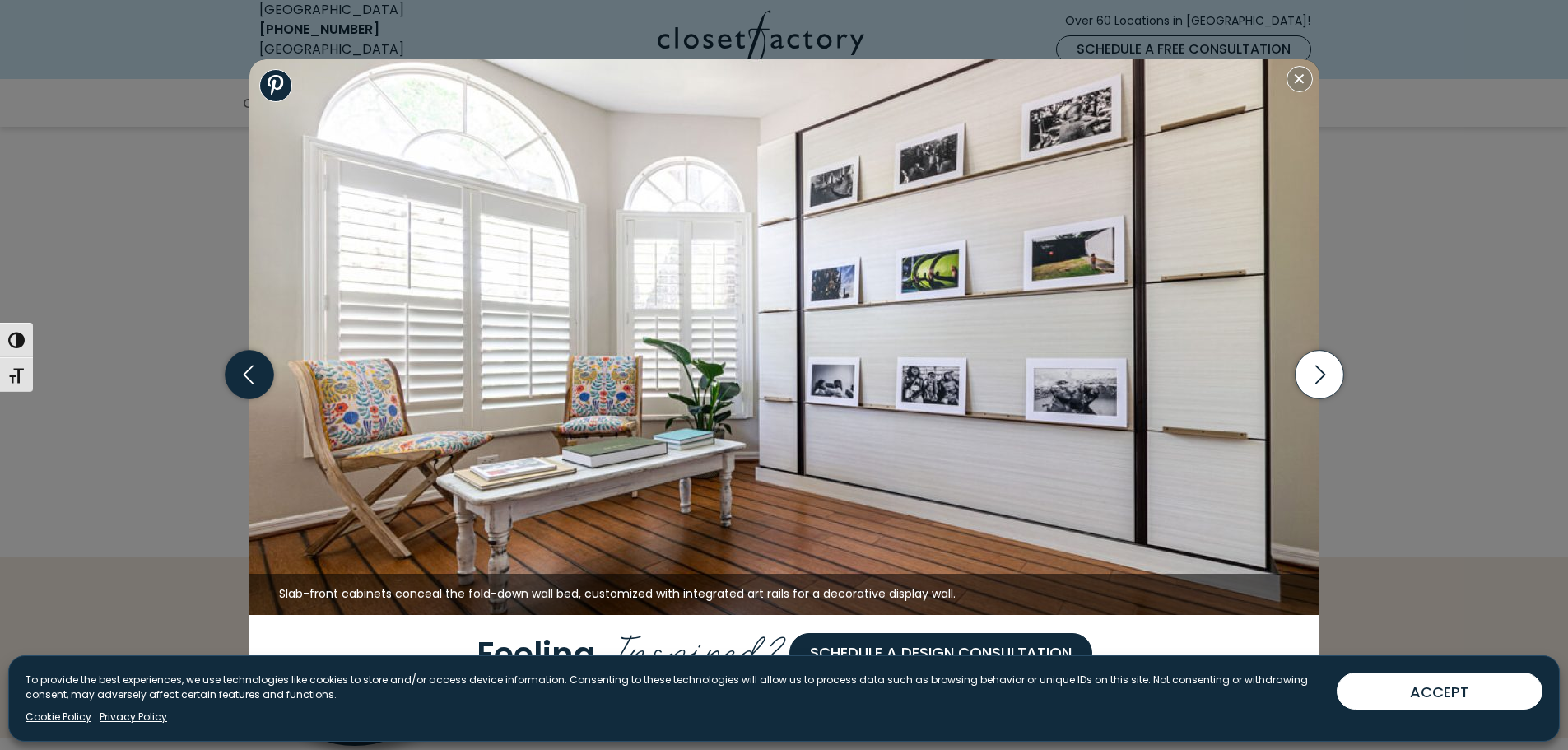
click at [253, 385] on icon "button" at bounding box center [249, 375] width 49 height 49
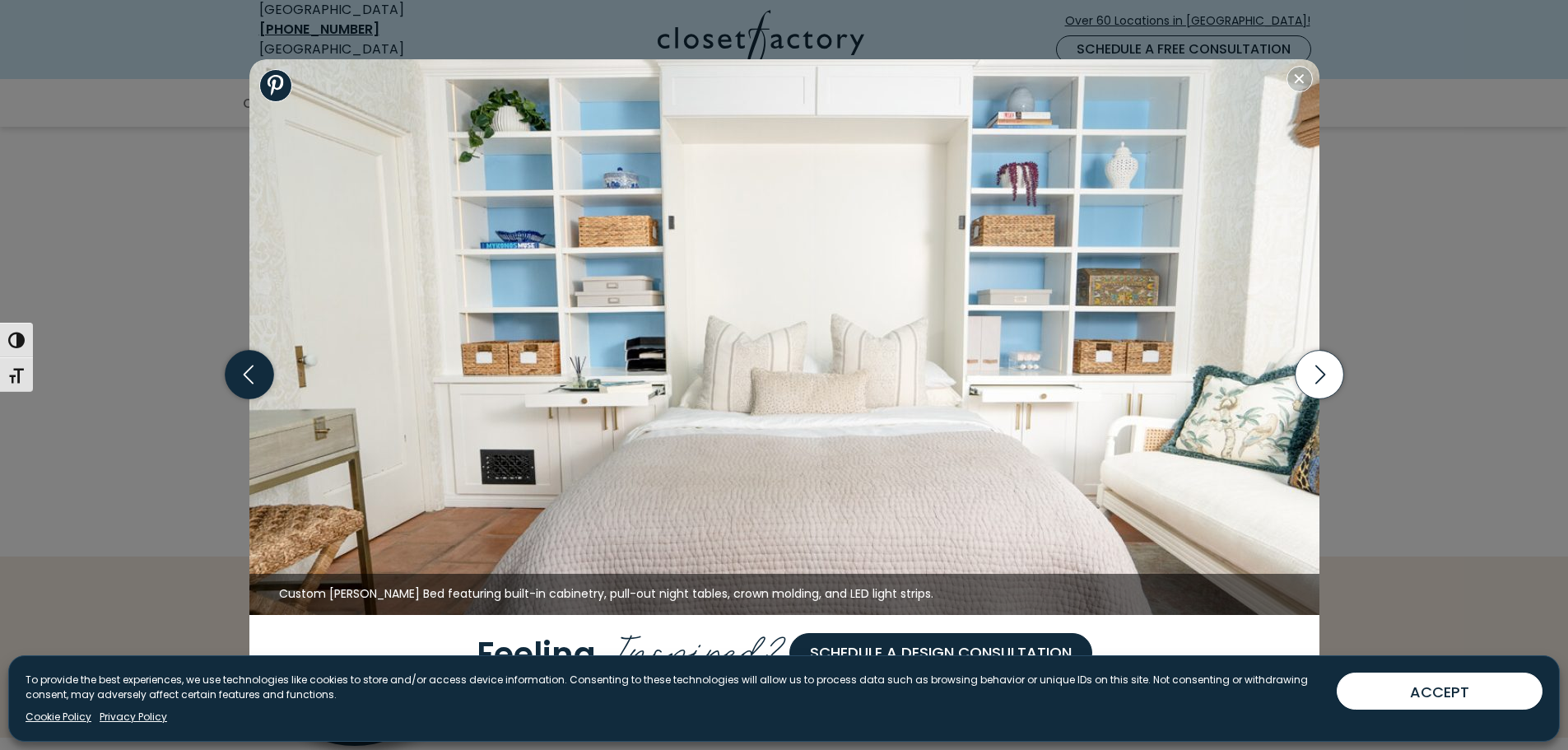
click at [252, 379] on icon "button" at bounding box center [249, 375] width 49 height 49
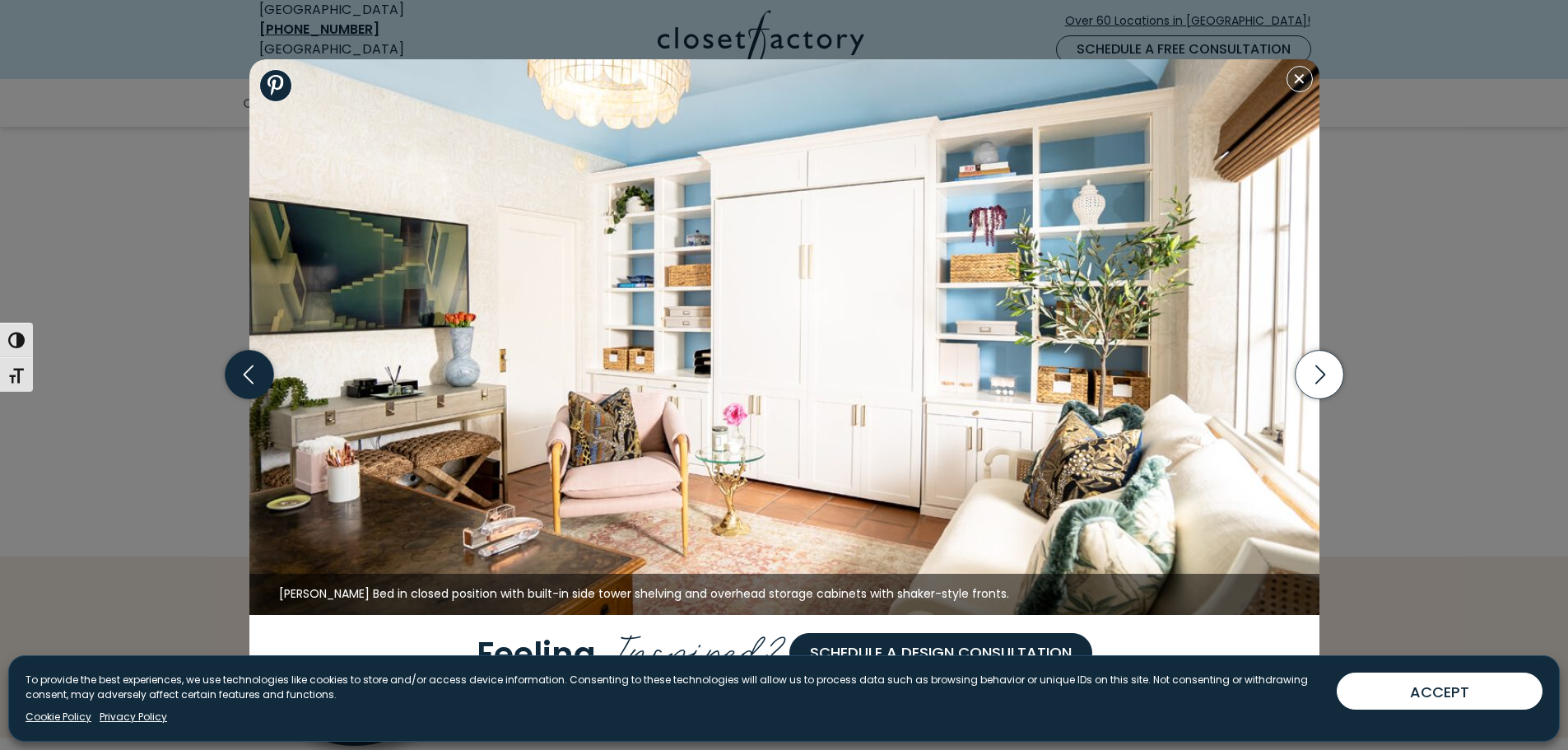
click at [252, 379] on icon "button" at bounding box center [249, 375] width 49 height 49
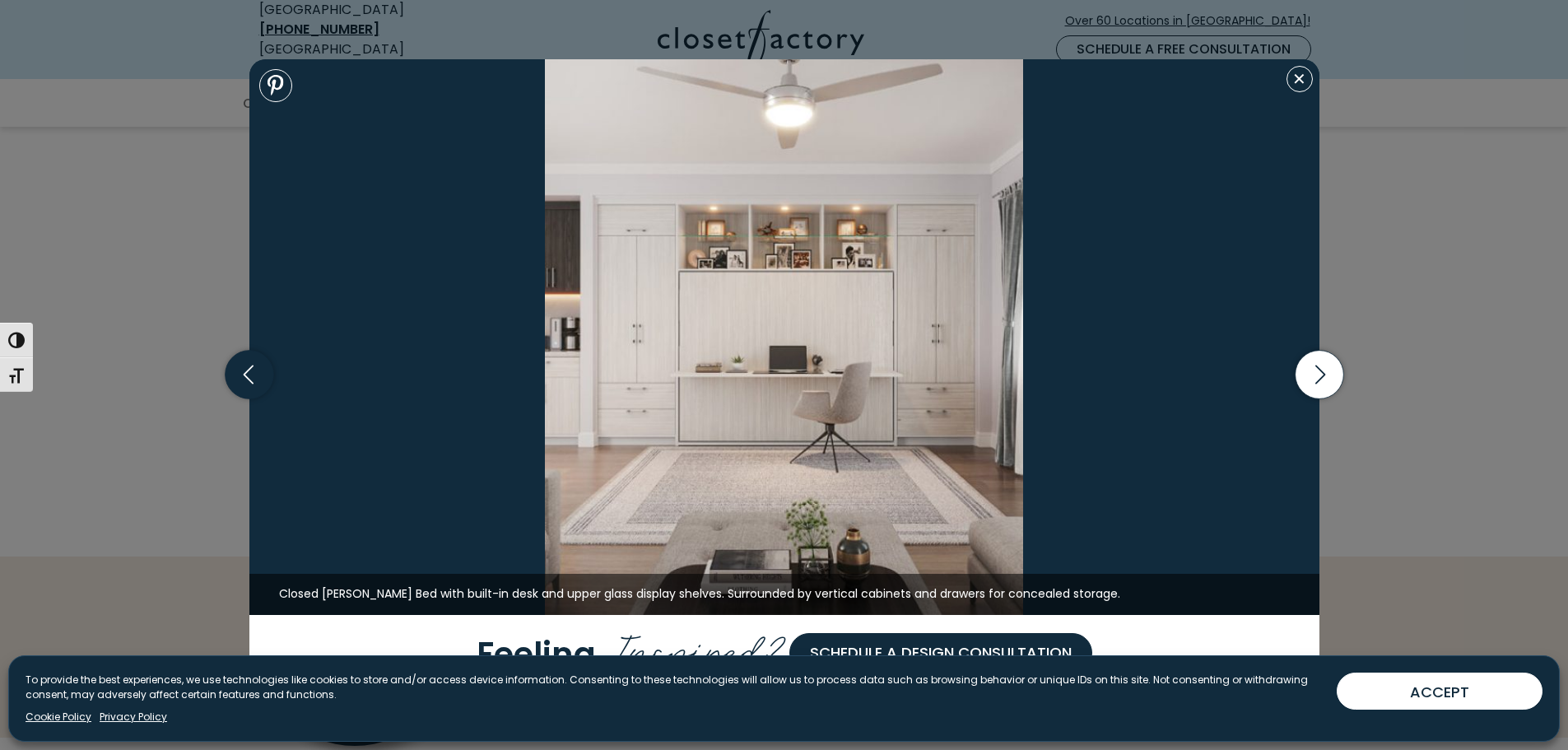
click at [252, 379] on icon "button" at bounding box center [249, 375] width 49 height 49
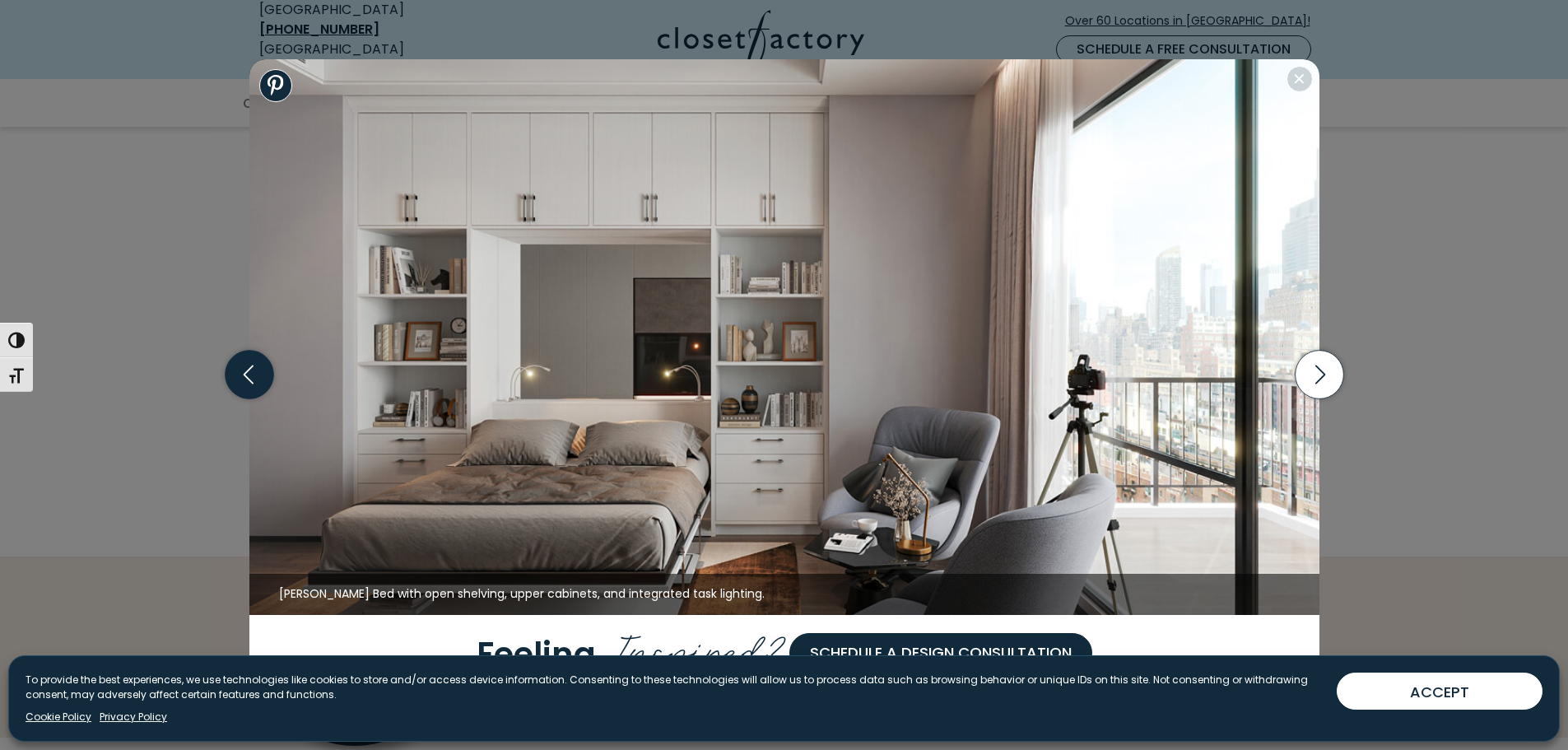
click at [246, 374] on icon "button" at bounding box center [249, 375] width 49 height 49
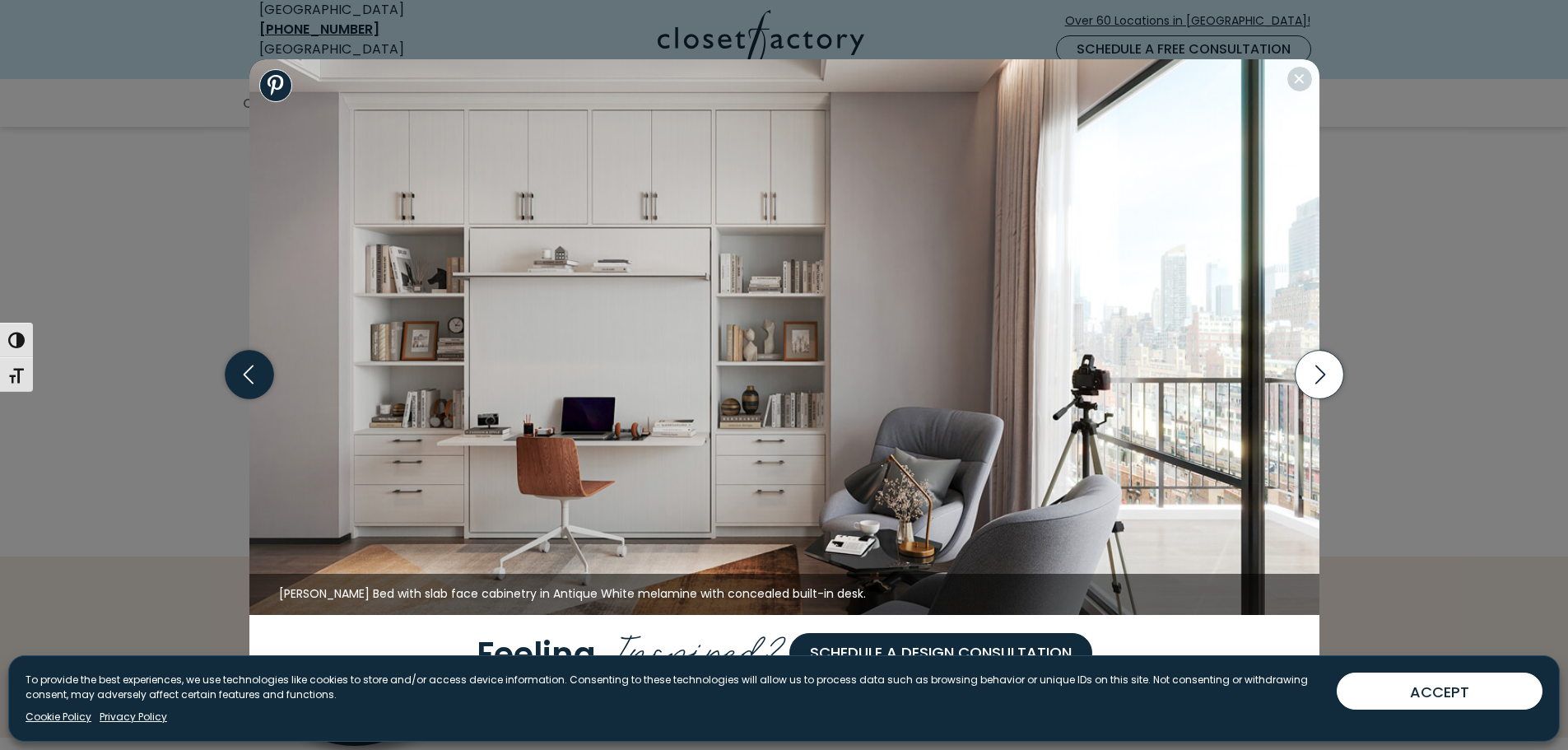
click at [265, 369] on icon "button" at bounding box center [249, 375] width 49 height 49
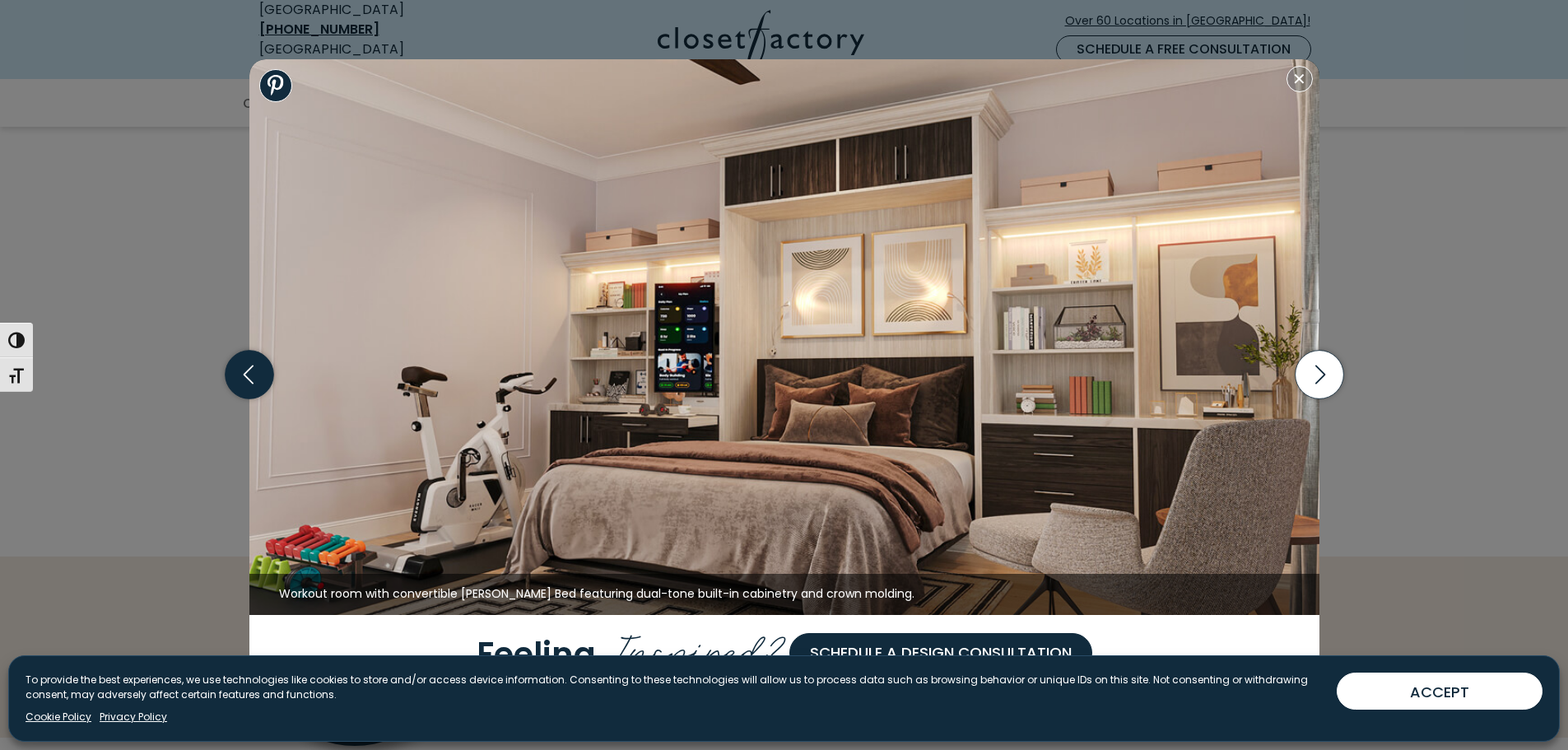
click at [249, 369] on icon "button" at bounding box center [249, 375] width 49 height 49
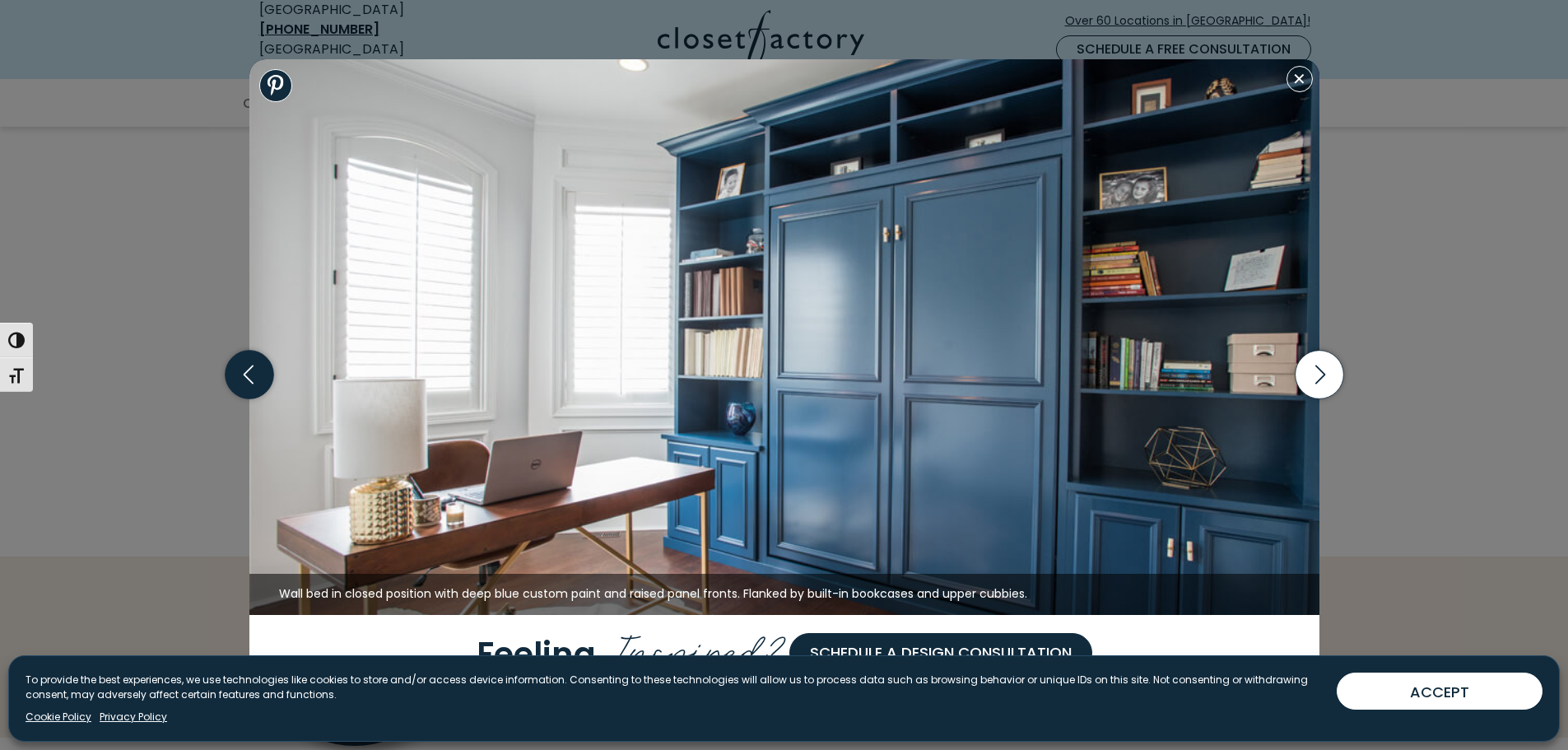
click at [251, 373] on icon "button" at bounding box center [249, 375] width 49 height 49
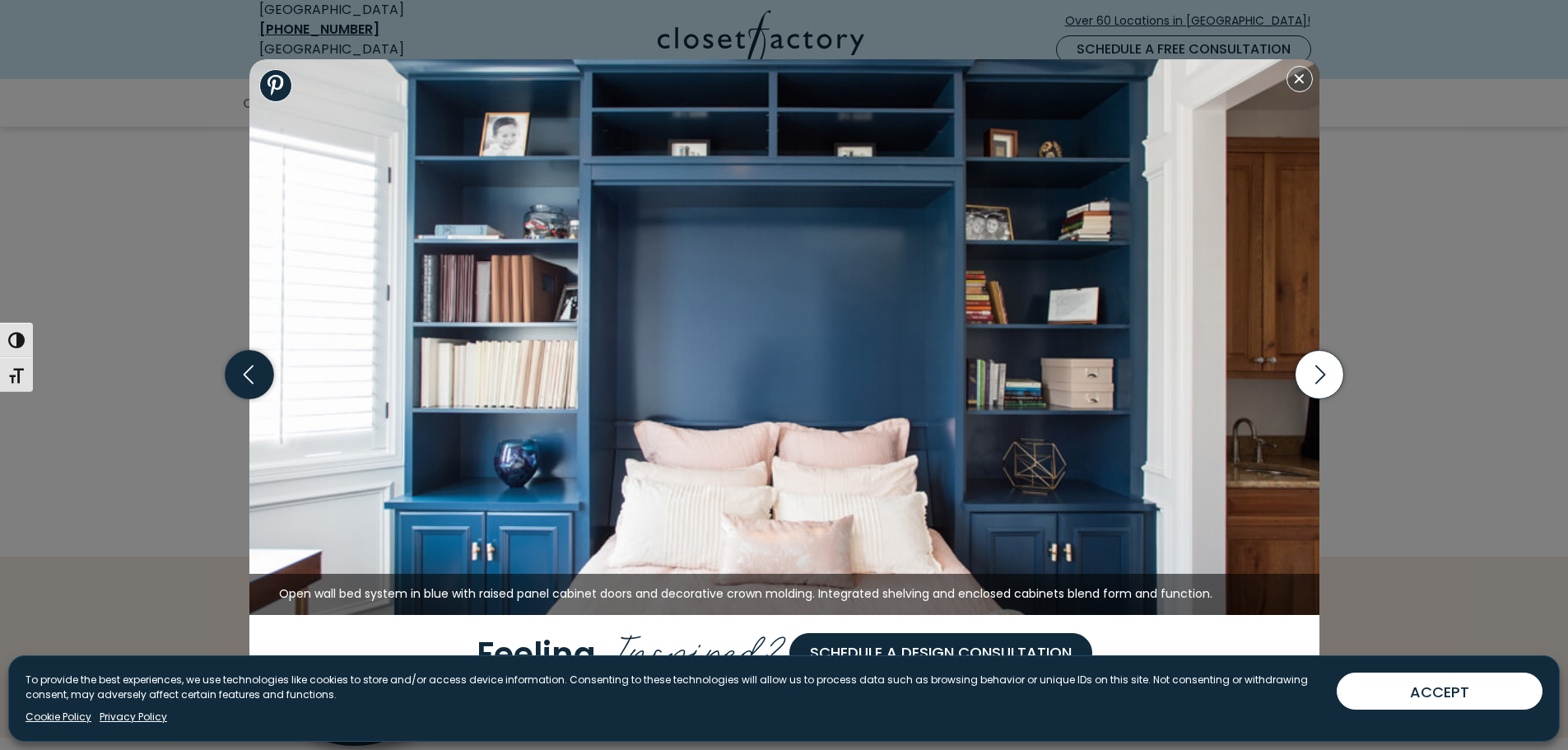
click at [251, 373] on icon "button" at bounding box center [249, 375] width 49 height 49
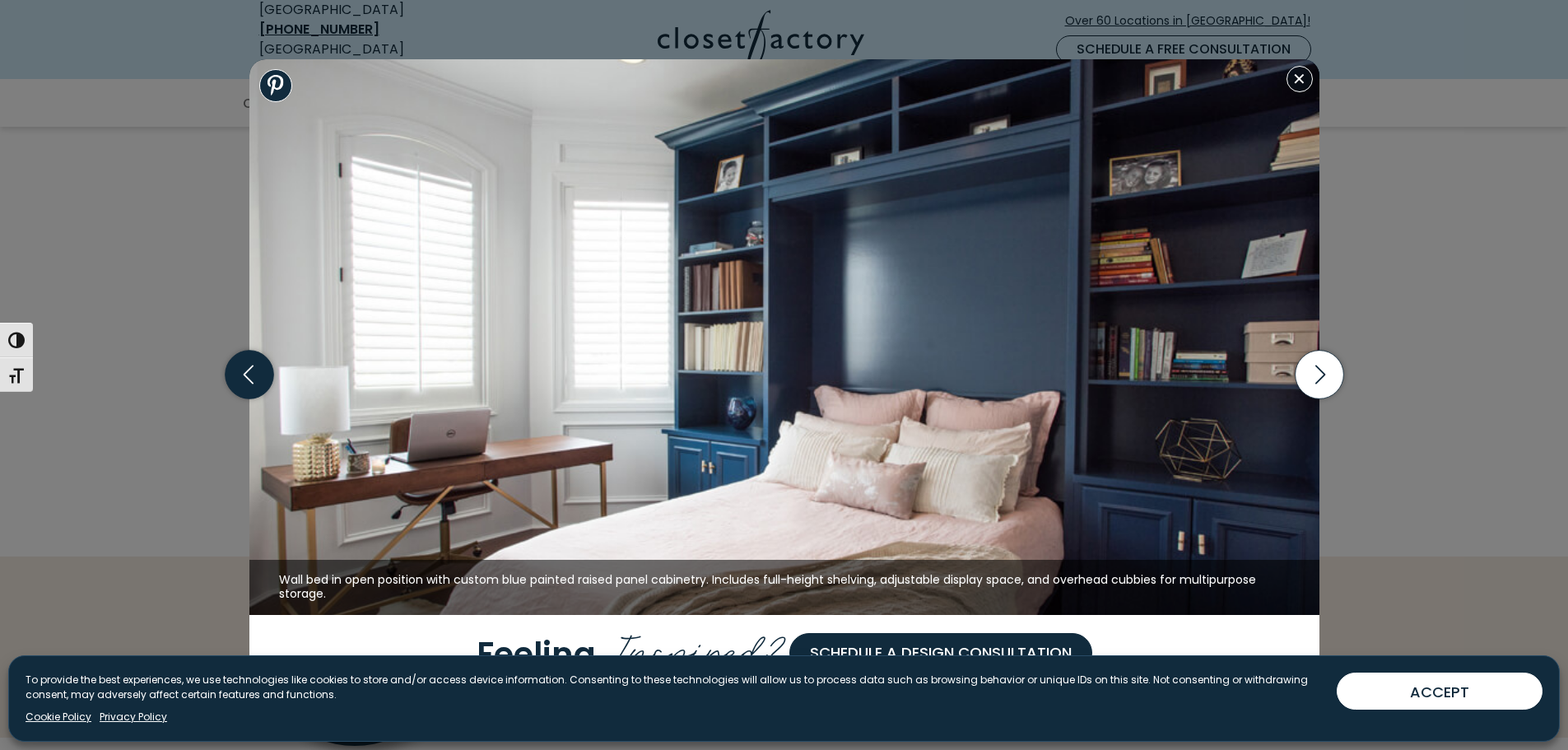
click at [251, 373] on icon "button" at bounding box center [249, 375] width 49 height 49
